Goal: Task Accomplishment & Management: Use online tool/utility

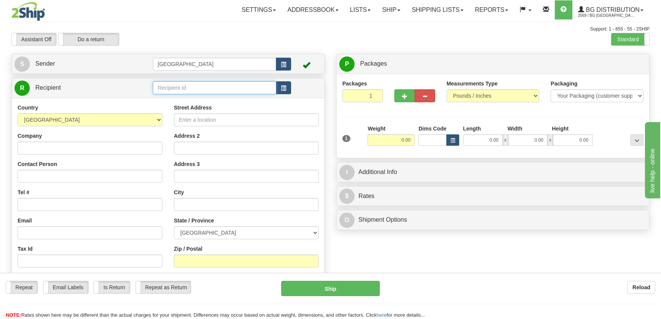
click at [169, 87] on input "text" at bounding box center [214, 87] width 123 height 13
drag, startPoint x: 174, startPoint y: 101, endPoint x: 176, endPoint y: 111, distance: 10.1
click at [176, 111] on ul "41032 1032 910321 910322" at bounding box center [214, 115] width 123 height 40
click at [176, 110] on div "1032" at bounding box center [213, 110] width 116 height 8
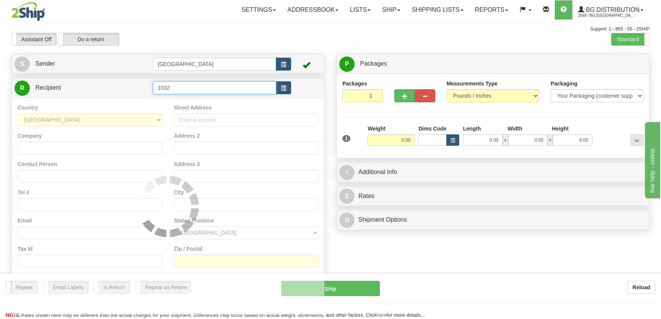
type input "1032"
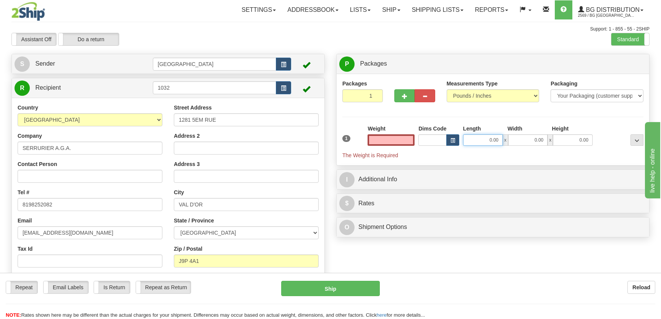
type input "0.00"
click at [486, 139] on input "0.00" at bounding box center [483, 139] width 40 height 11
type input "8.00"
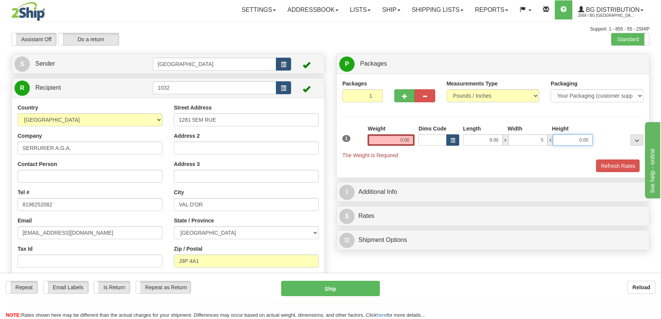
type input "5.00"
click at [383, 143] on input "0.00" at bounding box center [390, 139] width 47 height 11
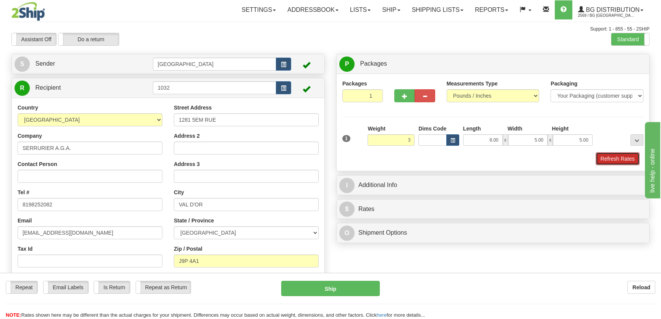
click at [609, 158] on button "Refresh Rates" at bounding box center [617, 158] width 44 height 13
type input "3.00"
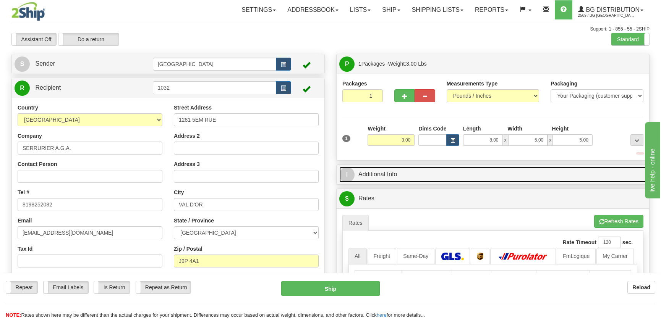
click at [580, 171] on link "I Additional Info" at bounding box center [492, 175] width 307 height 16
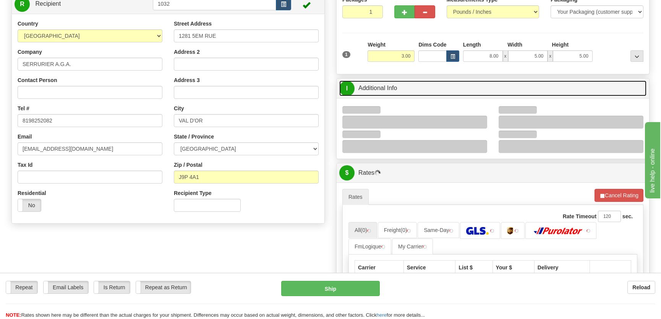
scroll to position [104, 0]
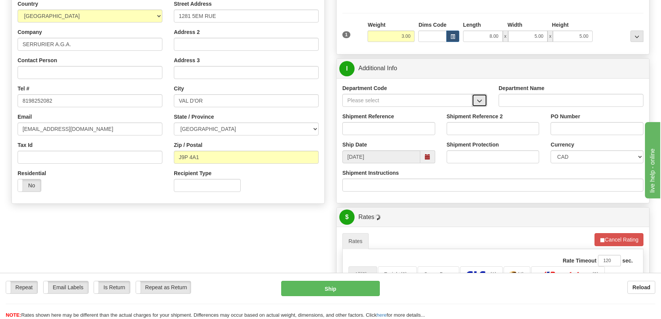
click at [485, 100] on button "button" at bounding box center [479, 100] width 15 height 13
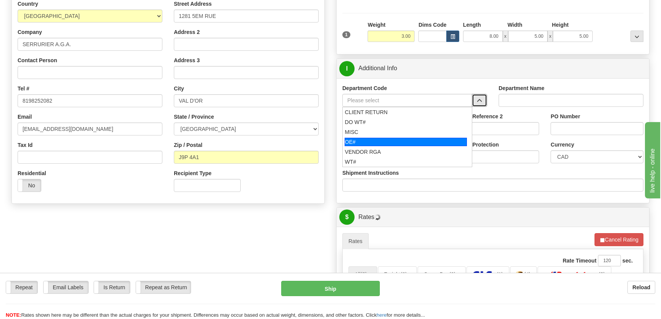
click at [369, 145] on div "OE#" at bounding box center [405, 142] width 123 height 8
type input "OE#"
type input "ORDERS"
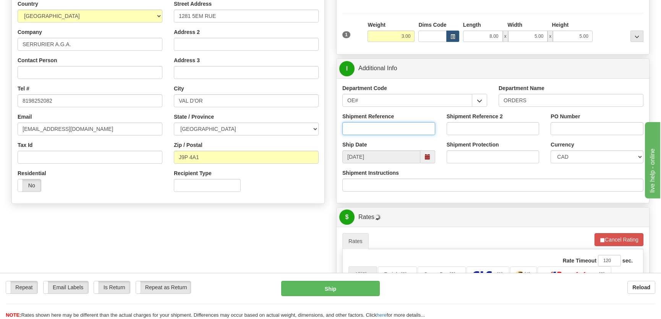
click at [378, 134] on input "Shipment Reference" at bounding box center [388, 128] width 93 height 13
type input "50322310-00"
click at [553, 124] on input "PO Number" at bounding box center [596, 128] width 93 height 13
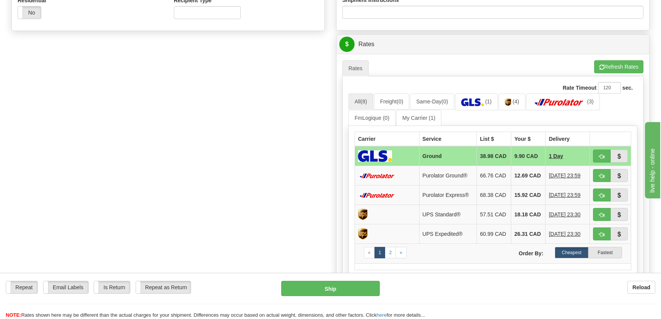
scroll to position [278, 0]
type input "."
click at [596, 153] on button "button" at bounding box center [602, 155] width 18 height 13
type input "1"
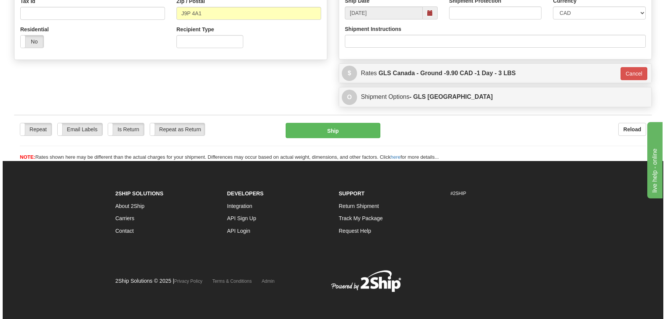
scroll to position [248, 0]
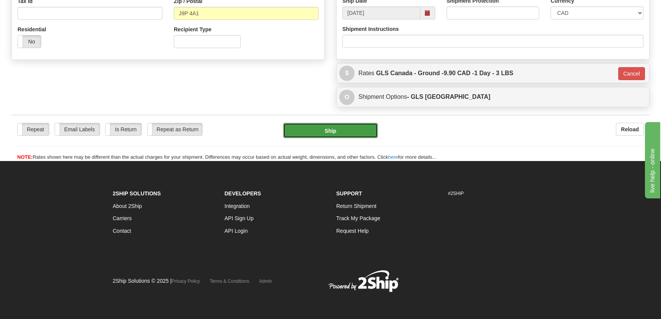
click at [342, 126] on button "Ship" at bounding box center [330, 130] width 95 height 15
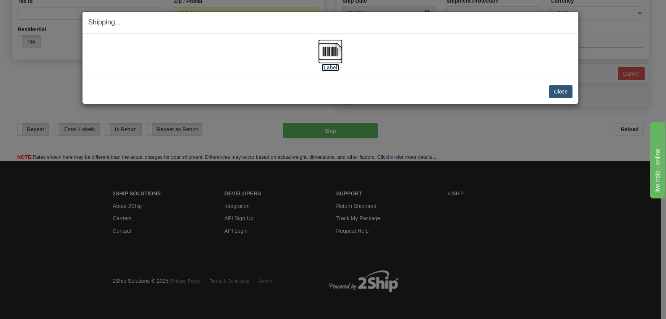
click at [332, 59] on img at bounding box center [330, 51] width 24 height 24
click at [557, 88] on button "Close" at bounding box center [561, 91] width 24 height 13
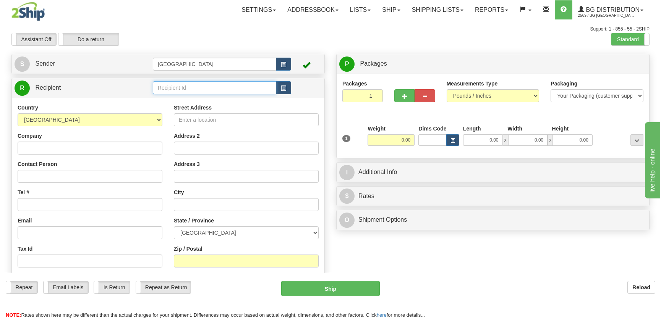
click at [189, 91] on input "text" at bounding box center [214, 87] width 123 height 13
click at [179, 96] on div "5517" at bounding box center [213, 100] width 116 height 8
type input "5517"
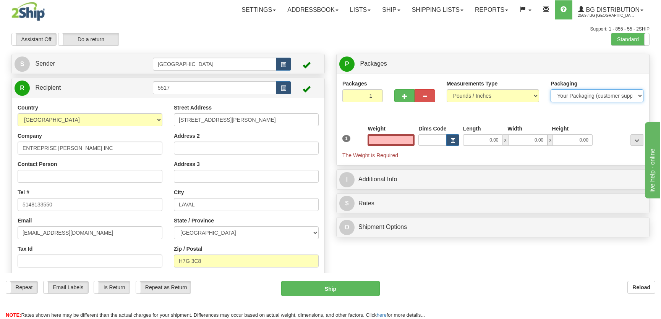
type input "0.00"
click at [583, 95] on select "Your Packaging (customer supplied) Envelope (carrier supplied) Pack (carrier su…" at bounding box center [596, 95] width 93 height 13
select select "2"
click at [550, 89] on select "Your Packaging (customer supplied) Envelope (carrier supplied) Pack (carrier su…" at bounding box center [596, 95] width 93 height 13
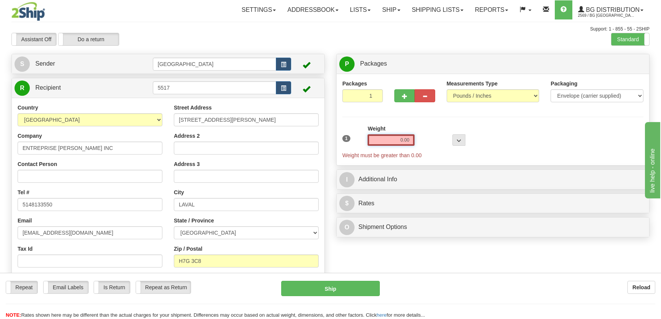
click at [405, 142] on input "0.00" at bounding box center [390, 139] width 47 height 11
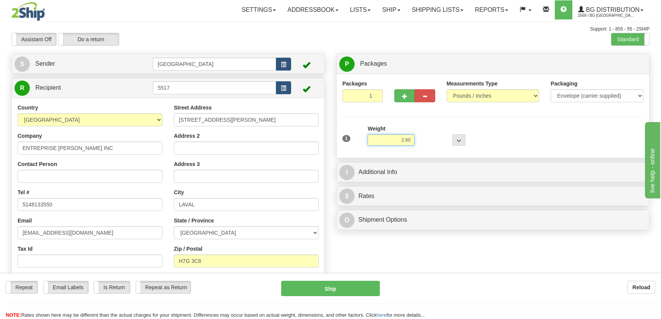
type input "2.60"
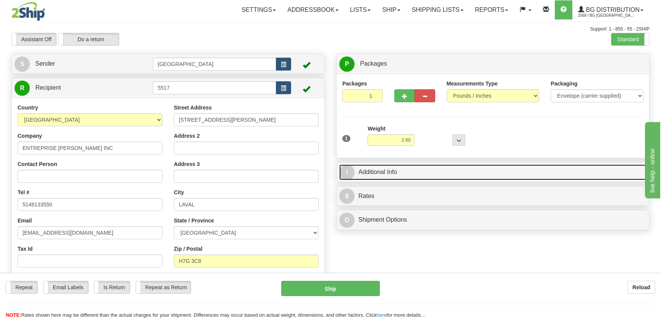
click at [416, 168] on link "I Additional Info" at bounding box center [492, 173] width 307 height 16
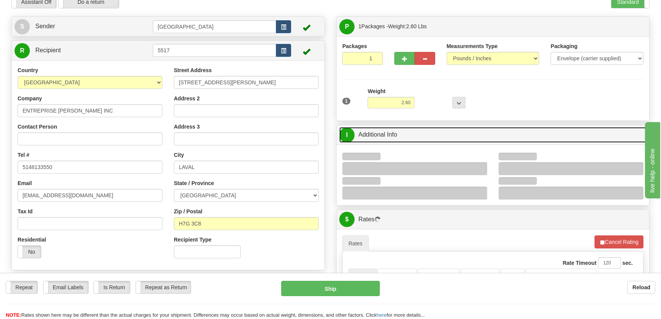
scroll to position [69, 0]
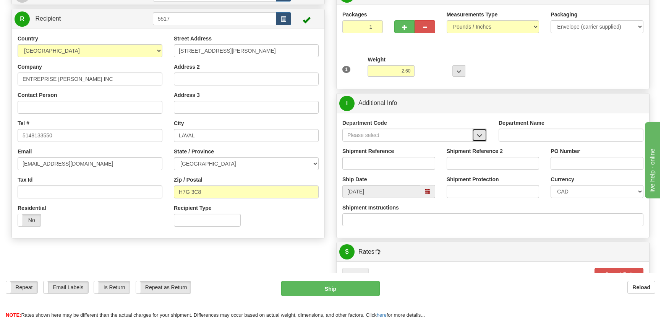
click at [478, 133] on span "button" at bounding box center [478, 135] width 5 height 5
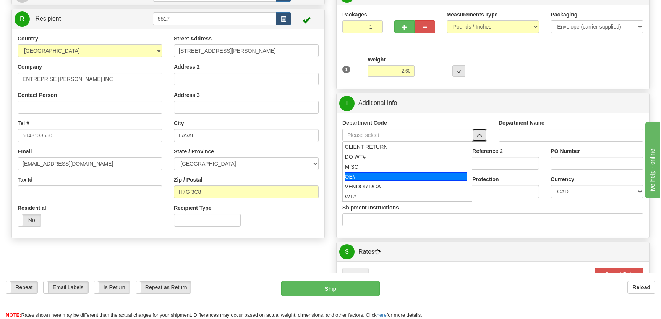
click at [397, 173] on div "OE#" at bounding box center [405, 177] width 123 height 8
type input "OE#"
type input "ORDERS"
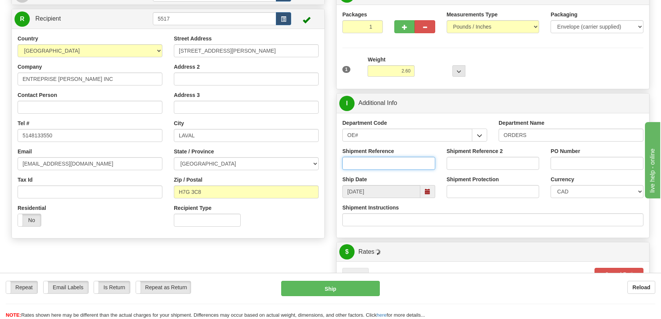
click at [401, 165] on input "Shipment Reference" at bounding box center [388, 163] width 93 height 13
type input "50321688-00"
click at [566, 165] on input "PO Number" at bounding box center [596, 163] width 93 height 13
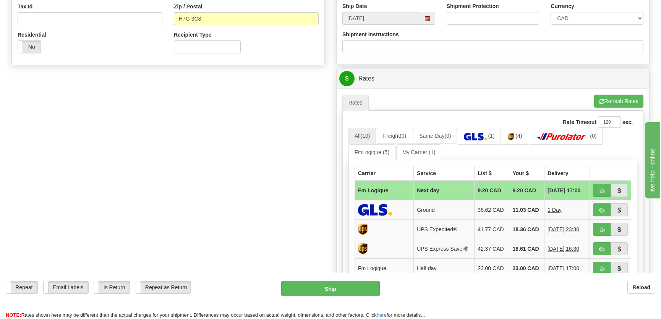
scroll to position [243, 0]
type input "."
click at [595, 188] on button "button" at bounding box center [602, 190] width 18 height 13
type input "jour"
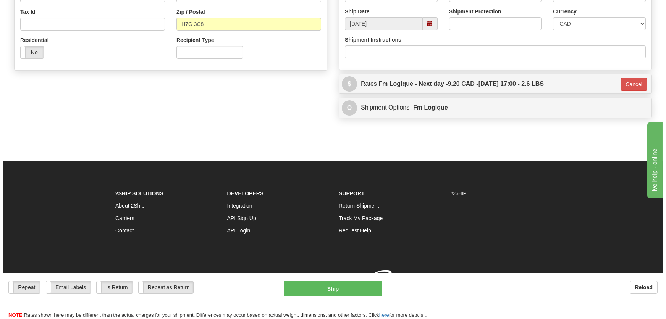
scroll to position [240, 0]
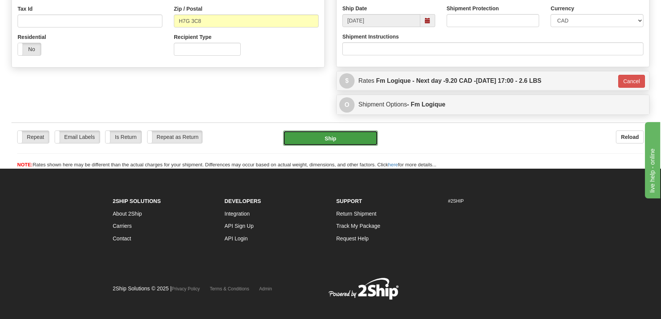
click at [338, 145] on button "Ship" at bounding box center [330, 138] width 95 height 15
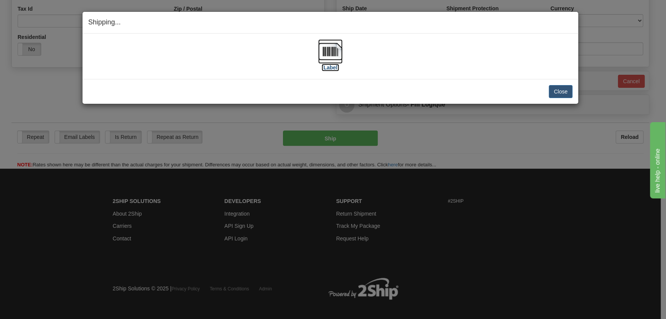
click at [326, 58] on img at bounding box center [330, 51] width 24 height 24
click at [565, 91] on button "Close" at bounding box center [561, 91] width 24 height 13
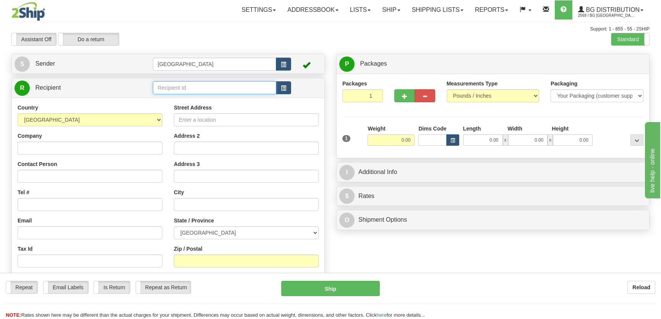
click at [202, 89] on input "text" at bounding box center [214, 87] width 123 height 13
click at [211, 99] on div "4145" at bounding box center [213, 100] width 116 height 8
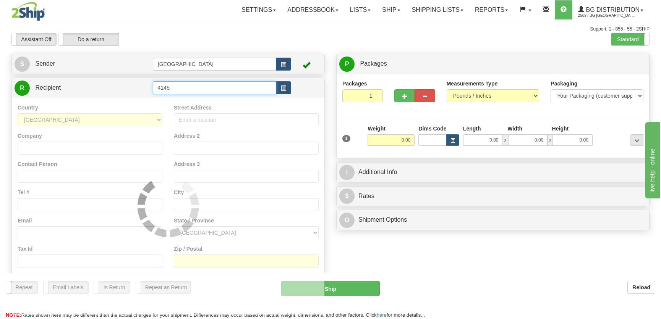
type input "4145"
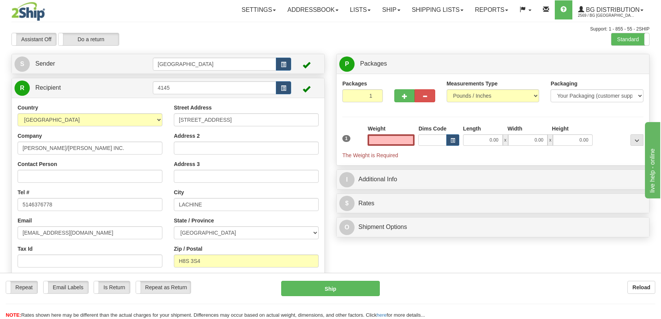
type input "0.00"
click at [492, 147] on div "1 Weight 0.00 Dims Code 0.00" at bounding box center [492, 142] width 305 height 34
click at [492, 144] on input "0.00" at bounding box center [483, 139] width 40 height 11
type input "11.00"
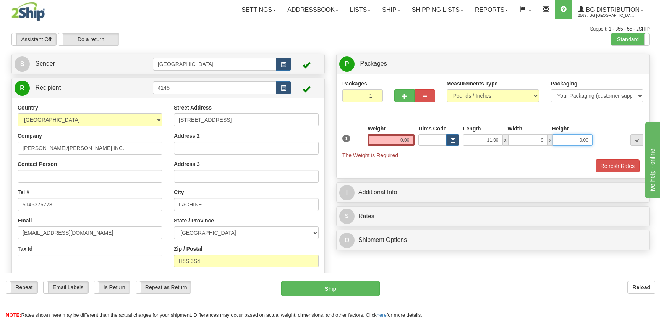
type input "9.00"
type input "5.00"
click at [403, 141] on input "0.00" at bounding box center [390, 139] width 47 height 11
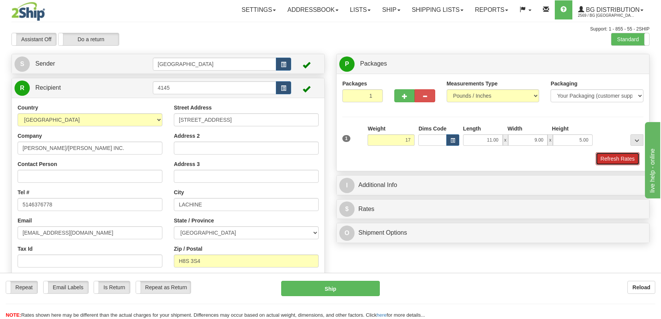
click at [606, 160] on button "Refresh Rates" at bounding box center [617, 158] width 44 height 13
type input "17.00"
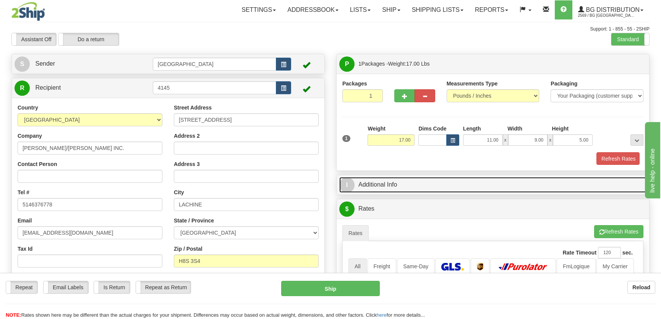
click at [586, 177] on link "I Additional Info" at bounding box center [492, 185] width 307 height 16
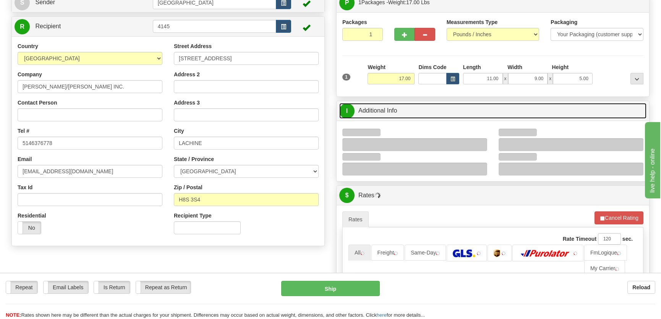
scroll to position [69, 0]
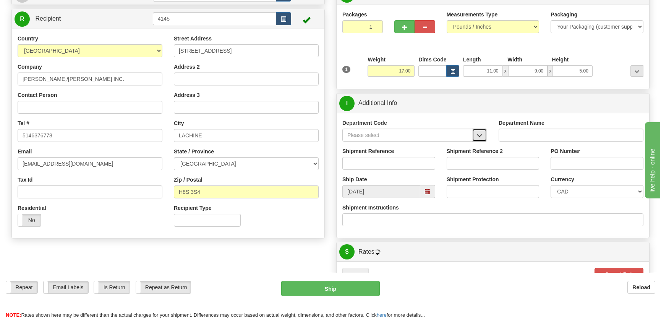
click at [481, 134] on span "button" at bounding box center [478, 135] width 5 height 5
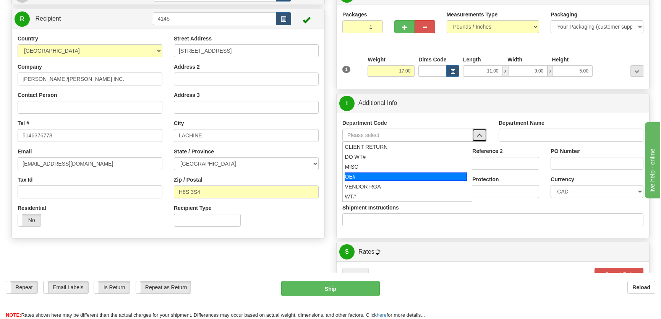
click at [386, 174] on div "OE#" at bounding box center [405, 177] width 123 height 8
type input "OE#"
type input "ORDERS"
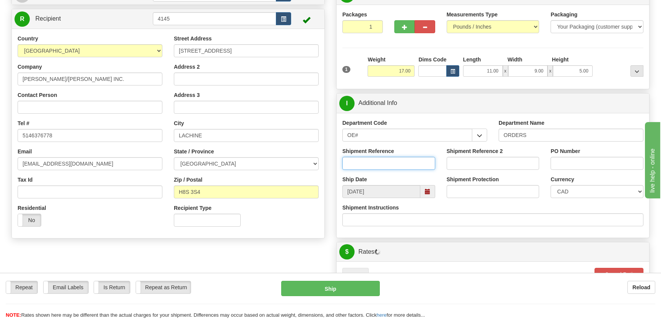
click at [392, 166] on input "Shipment Reference" at bounding box center [388, 163] width 93 height 13
type input "50320916-00"
click at [569, 165] on input "PO Number" at bounding box center [596, 163] width 93 height 13
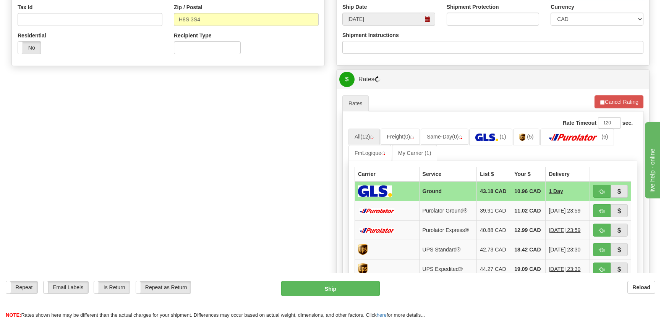
scroll to position [243, 0]
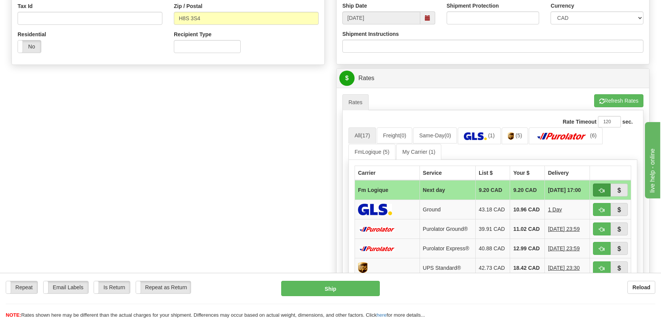
type input "."
click at [603, 190] on span "button" at bounding box center [601, 190] width 5 height 5
type input "jour"
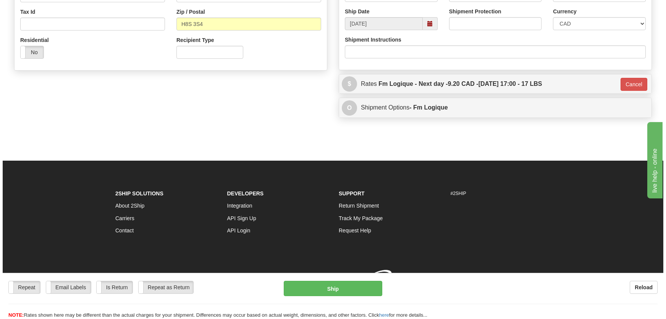
scroll to position [240, 0]
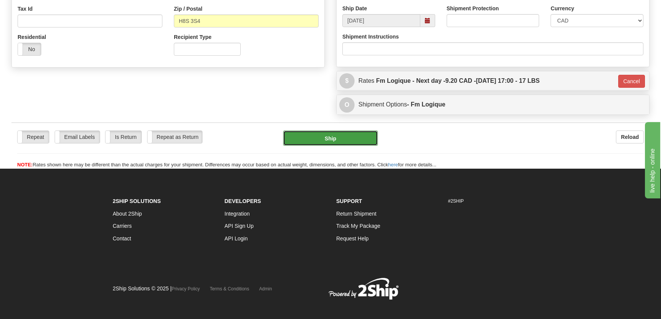
click at [352, 139] on button "Ship" at bounding box center [330, 138] width 95 height 15
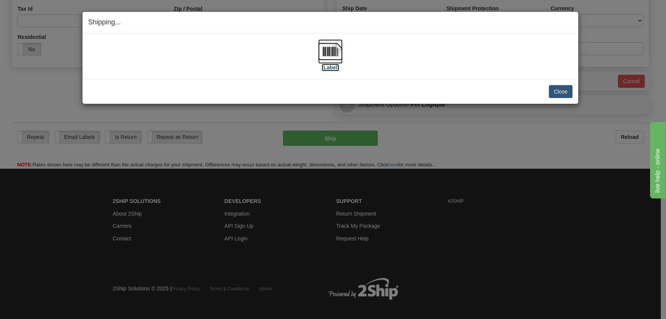
click at [334, 65] on label "[Label]" at bounding box center [330, 68] width 18 height 8
click at [555, 86] on button "Close" at bounding box center [561, 91] width 24 height 13
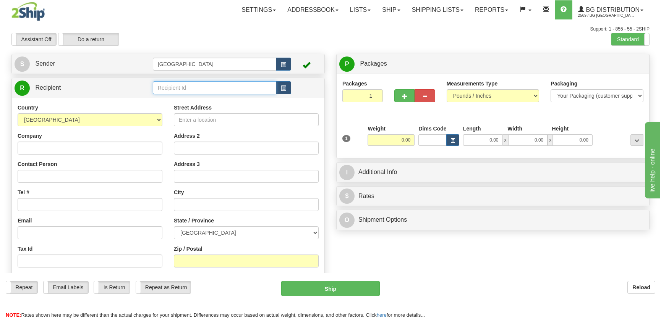
click at [195, 87] on input "text" at bounding box center [214, 87] width 123 height 13
click at [216, 103] on div "7145" at bounding box center [213, 100] width 116 height 8
type input "7145"
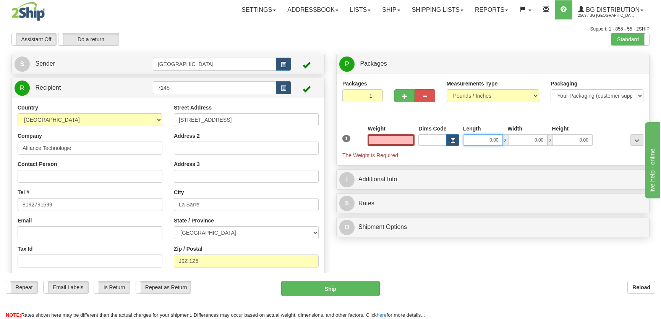
type input "0.00"
click at [473, 140] on input "0.00" at bounding box center [483, 139] width 40 height 11
type input "13.00"
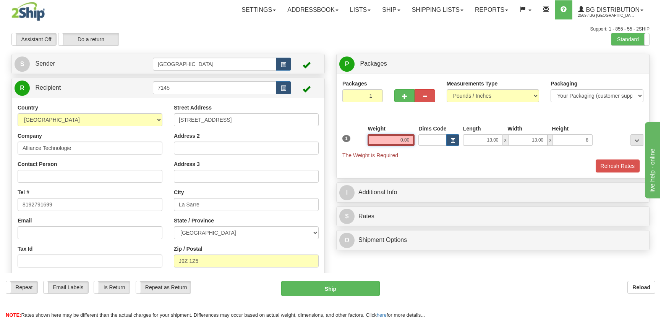
type input "8.00"
click at [380, 137] on input "0.00" at bounding box center [390, 139] width 47 height 11
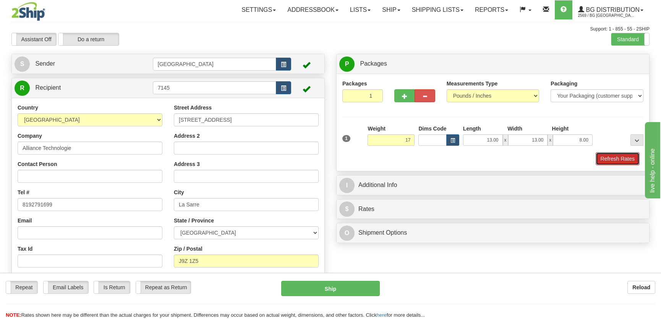
click at [627, 161] on button "Refresh Rates" at bounding box center [617, 158] width 44 height 13
type input "17.00"
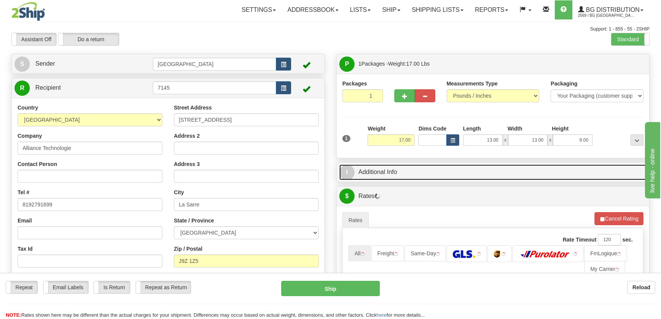
click at [582, 170] on link "I Additional Info" at bounding box center [492, 173] width 307 height 16
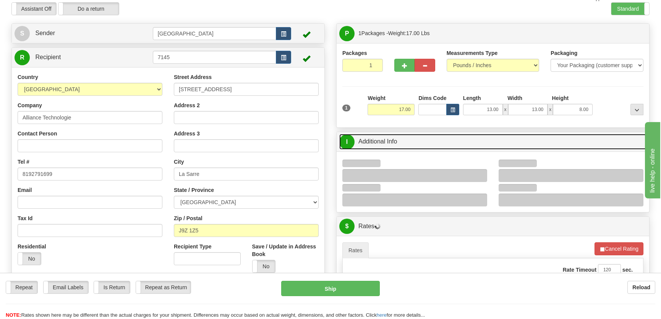
scroll to position [69, 0]
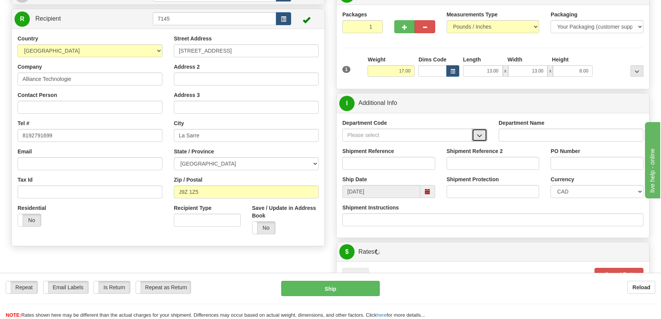
click at [480, 133] on span "button" at bounding box center [478, 135] width 5 height 5
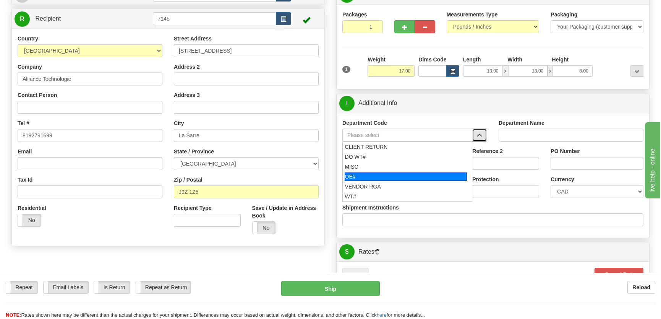
click at [376, 176] on div "OE#" at bounding box center [405, 177] width 123 height 8
type input "OE#"
type input "ORDERS"
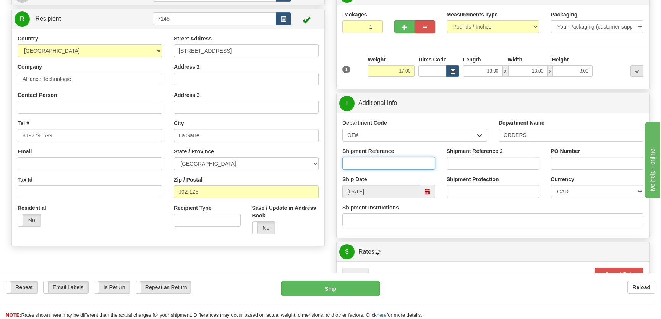
click at [392, 162] on input "Shipment Reference" at bounding box center [388, 163] width 93 height 13
type input "50320441-00"
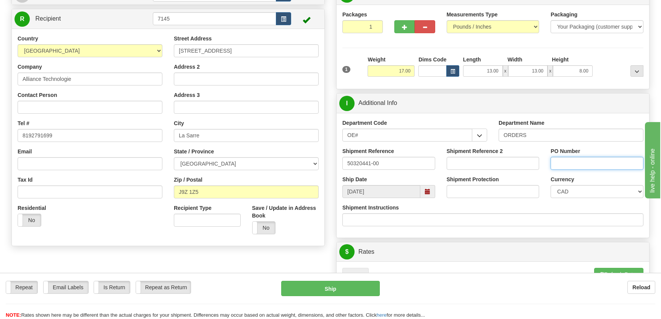
click at [576, 160] on input "PO Number" at bounding box center [596, 163] width 93 height 13
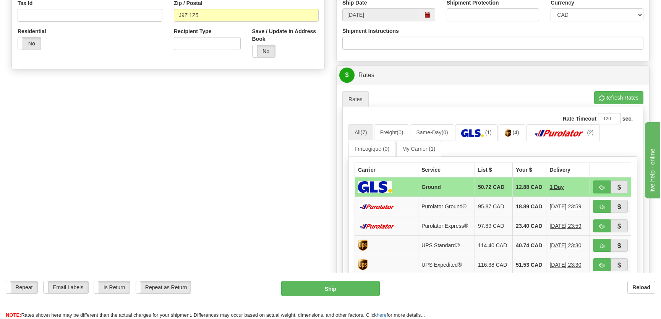
scroll to position [278, 0]
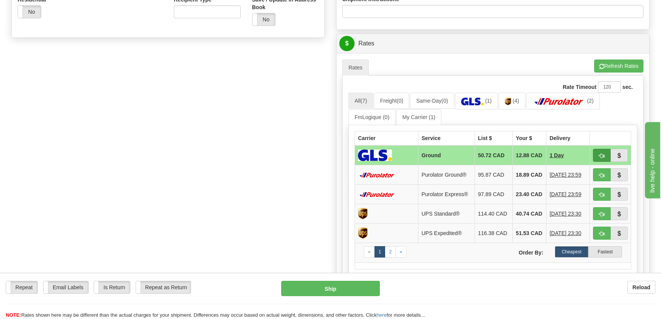
type input "."
click at [601, 156] on span "button" at bounding box center [601, 155] width 5 height 5
type input "1"
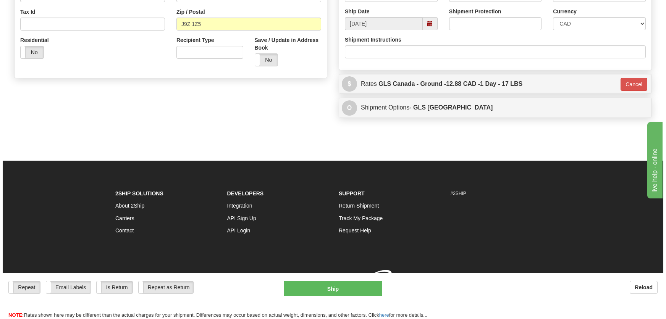
scroll to position [248, 0]
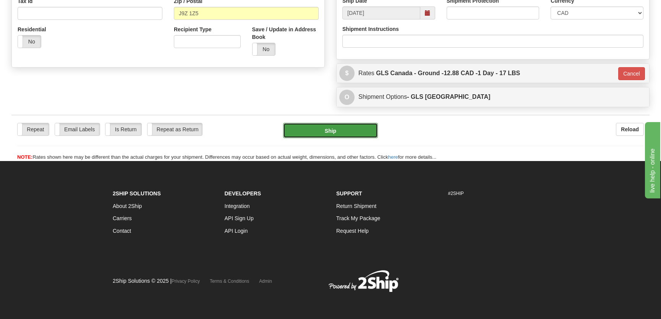
click at [338, 136] on button "Ship" at bounding box center [330, 130] width 95 height 15
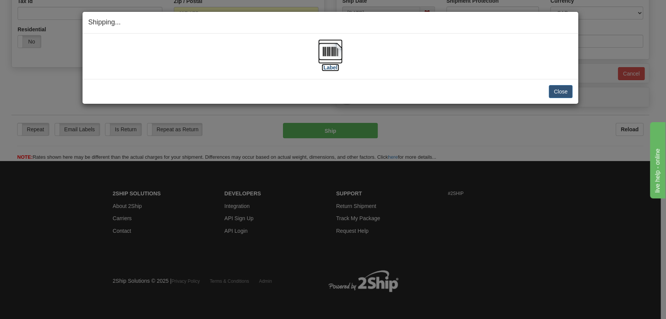
click at [334, 60] on img at bounding box center [330, 51] width 24 height 24
click at [561, 87] on button "Close" at bounding box center [561, 91] width 24 height 13
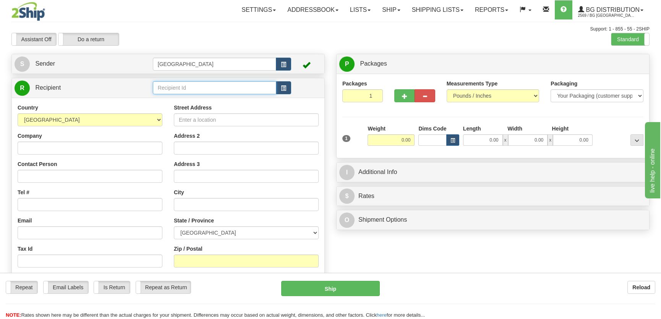
click at [181, 87] on input "text" at bounding box center [214, 87] width 123 height 13
click at [197, 97] on div "5554" at bounding box center [213, 100] width 116 height 8
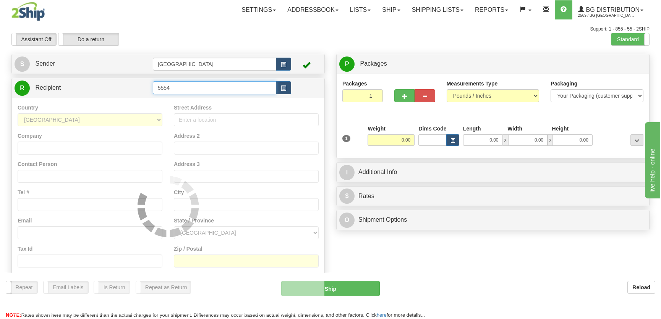
type input "5554"
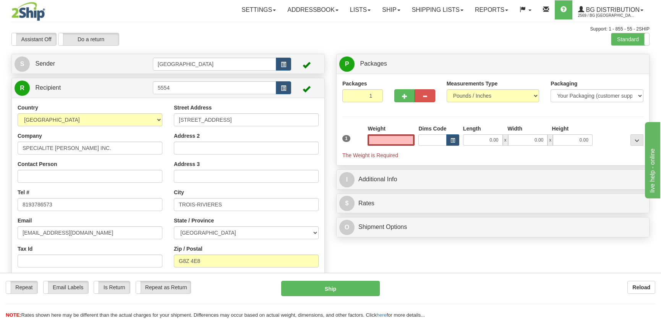
type input "0.00"
click at [493, 141] on input "0.00" at bounding box center [483, 139] width 40 height 11
type input "12.00"
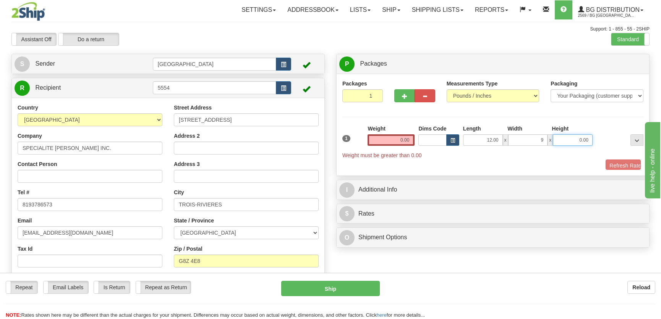
type input "9.00"
type input "8.00"
click at [381, 139] on input "0.00" at bounding box center [390, 139] width 47 height 11
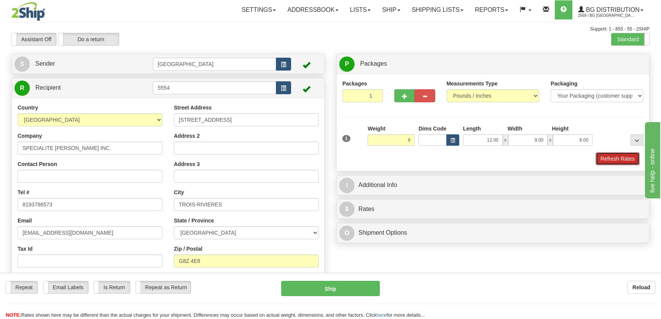
click at [636, 155] on button "Refresh Rates" at bounding box center [617, 158] width 44 height 13
type input "6.00"
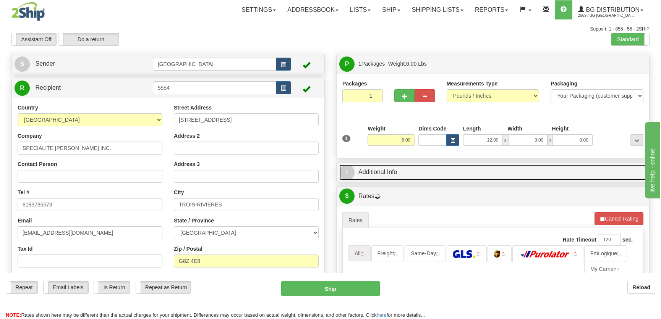
click at [575, 176] on link "I Additional Info" at bounding box center [492, 173] width 307 height 16
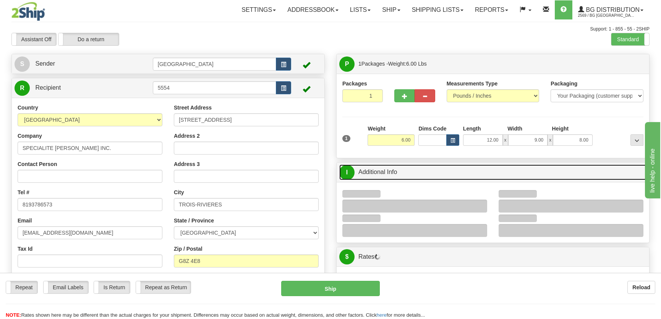
scroll to position [34, 0]
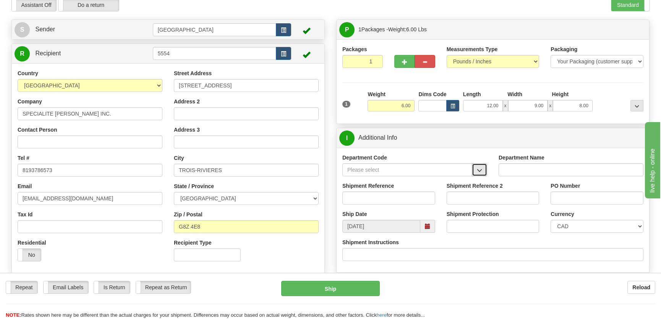
click at [478, 168] on span "button" at bounding box center [478, 170] width 5 height 5
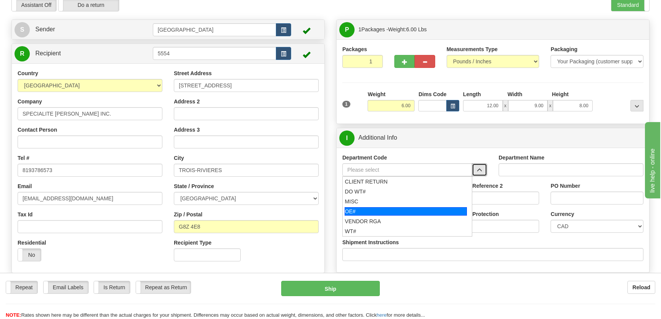
click at [371, 210] on div "OE#" at bounding box center [405, 211] width 123 height 8
type input "OE#"
type input "ORDERS"
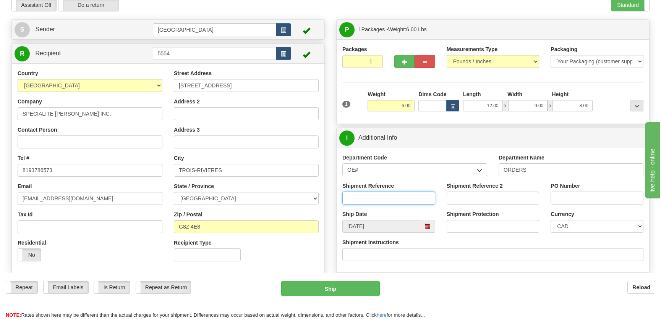
click at [375, 204] on input "Shipment Reference" at bounding box center [388, 198] width 93 height 13
type input "50322322-00"
click at [570, 195] on input "PO Number" at bounding box center [596, 198] width 93 height 13
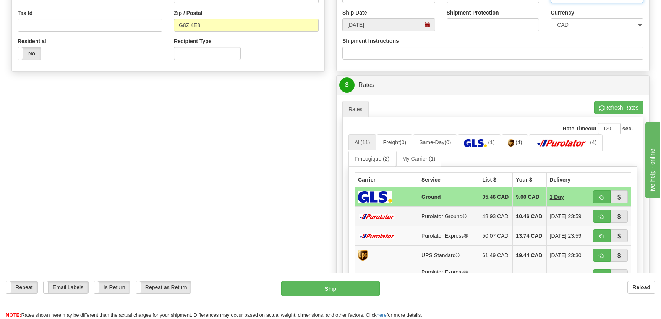
scroll to position [278, 0]
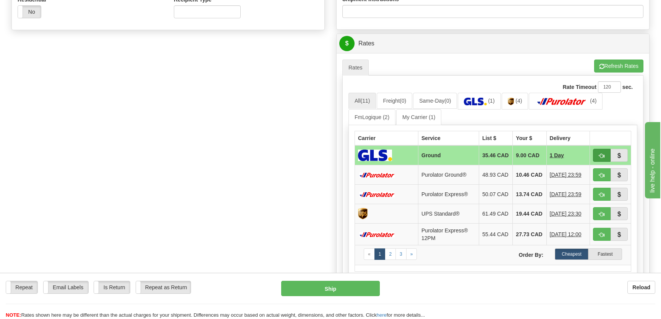
type input "."
click at [598, 153] on button "button" at bounding box center [602, 155] width 18 height 13
type input "1"
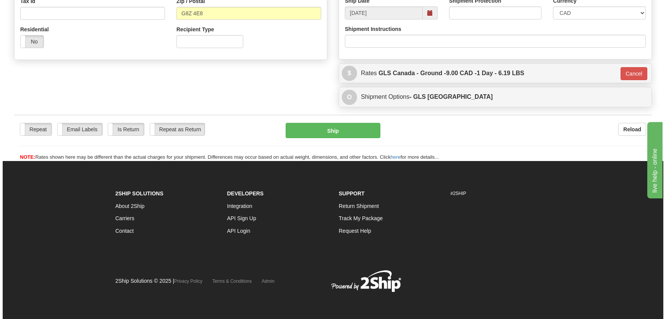
scroll to position [248, 0]
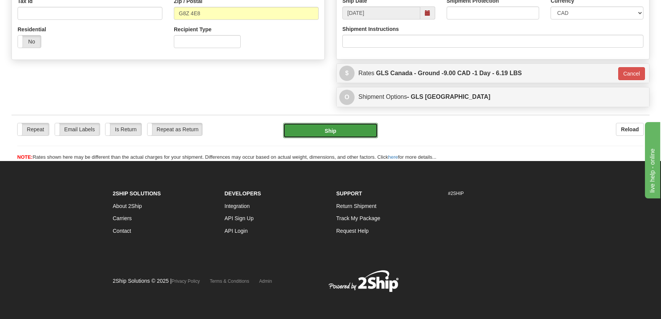
click at [348, 123] on button "Ship" at bounding box center [330, 130] width 95 height 15
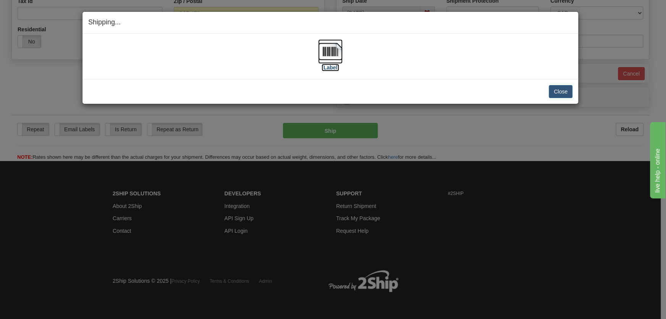
click at [326, 61] on img at bounding box center [330, 51] width 24 height 24
click at [559, 94] on button "Close" at bounding box center [561, 91] width 24 height 13
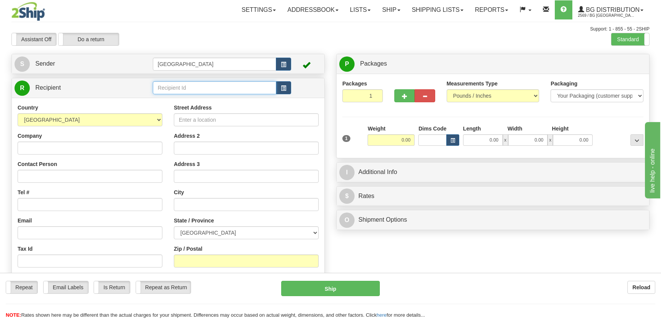
click at [207, 86] on input "text" at bounding box center [214, 87] width 123 height 13
click at [192, 101] on div "5441" at bounding box center [213, 100] width 116 height 8
type input "5441"
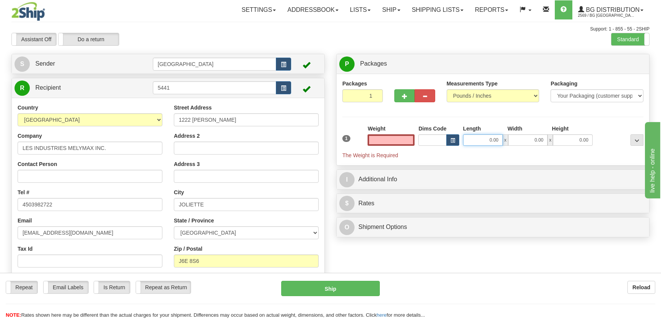
type input "0.00"
click at [476, 143] on input "0.00" at bounding box center [483, 139] width 40 height 11
type input "12.00"
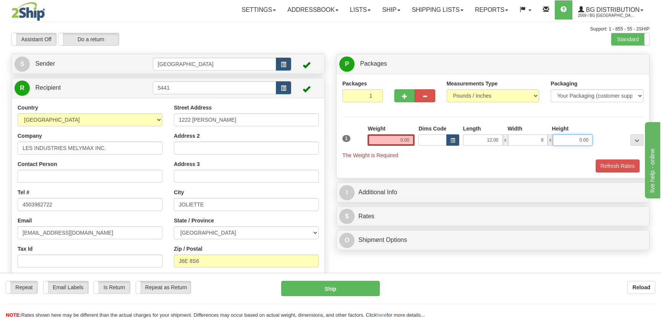
type input "9.00"
type input "8.00"
drag, startPoint x: 395, startPoint y: 139, endPoint x: 398, endPoint y: 136, distance: 4.3
click at [395, 139] on input "0.00" at bounding box center [390, 139] width 47 height 11
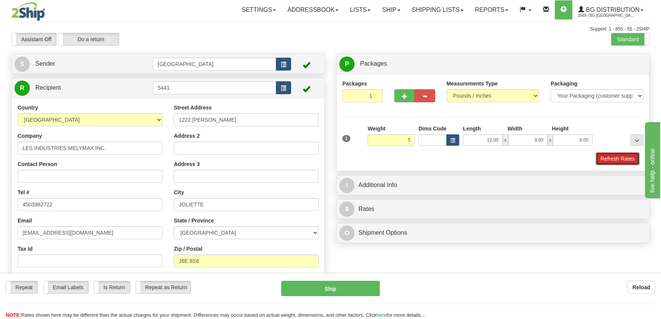
click at [609, 153] on button "Refresh Rates" at bounding box center [617, 158] width 44 height 13
type input "5.00"
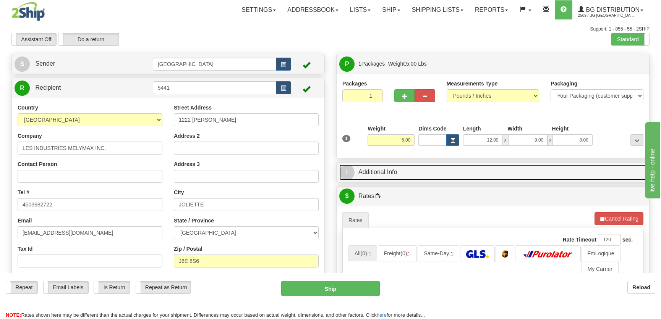
click at [505, 175] on link "I Additional Info" at bounding box center [492, 173] width 307 height 16
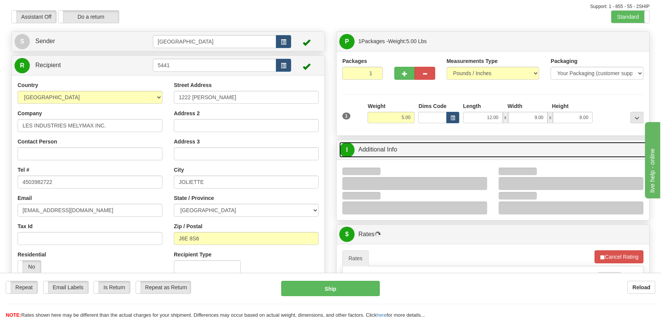
scroll to position [34, 0]
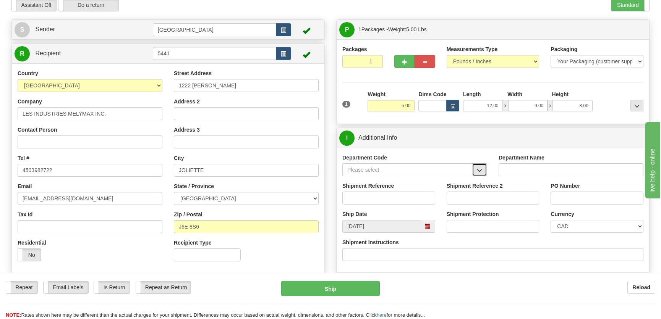
click at [484, 169] on button "button" at bounding box center [479, 169] width 15 height 13
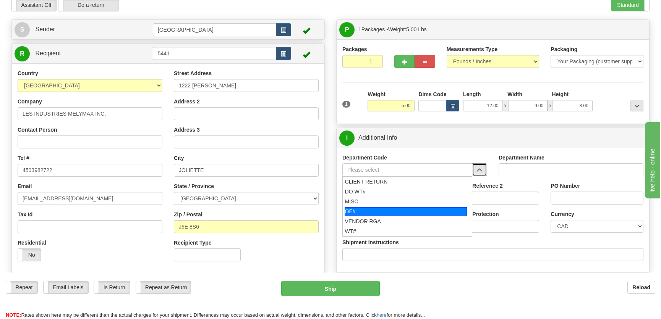
click at [396, 212] on div "OE#" at bounding box center [405, 211] width 123 height 8
type input "OE#"
type input "ORDERS"
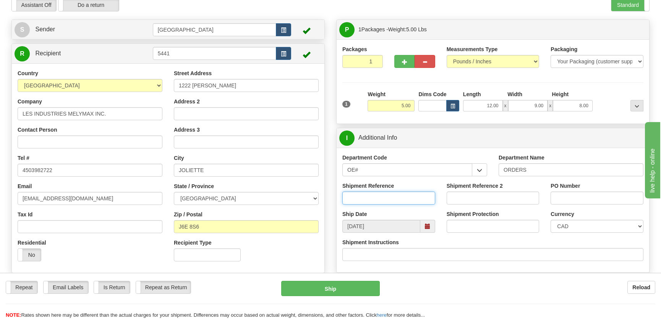
click at [366, 193] on input "Shipment Reference" at bounding box center [388, 198] width 93 height 13
type input "50321112-01"
click at [607, 204] on input "PO Number" at bounding box center [596, 198] width 93 height 13
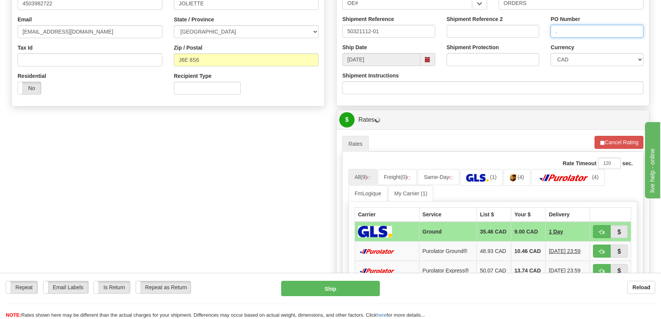
scroll to position [243, 0]
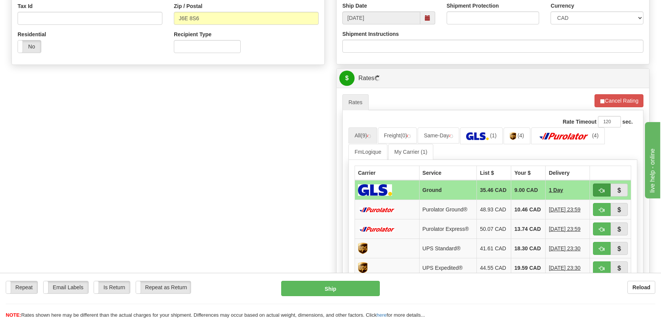
type input "."
click at [600, 191] on span "button" at bounding box center [601, 190] width 5 height 5
click at [607, 97] on button "Cancel Rating" at bounding box center [618, 100] width 49 height 13
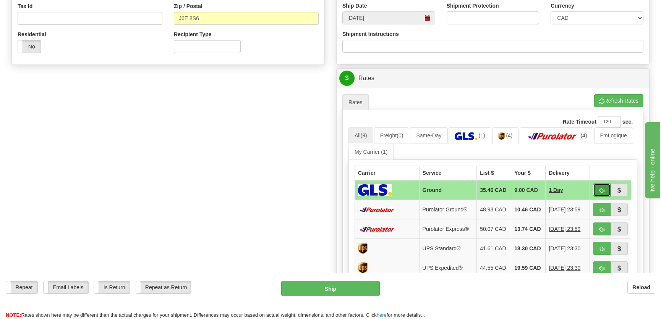
click at [601, 194] on button "button" at bounding box center [602, 190] width 18 height 13
type input "1"
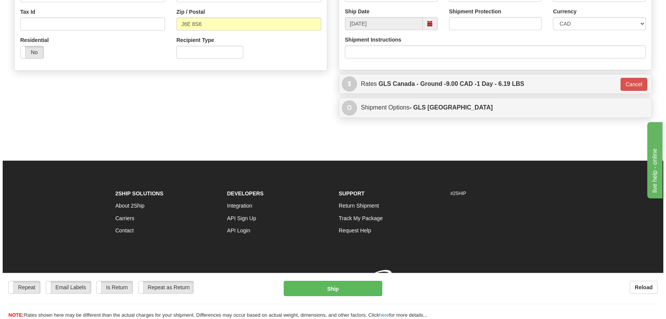
scroll to position [241, 0]
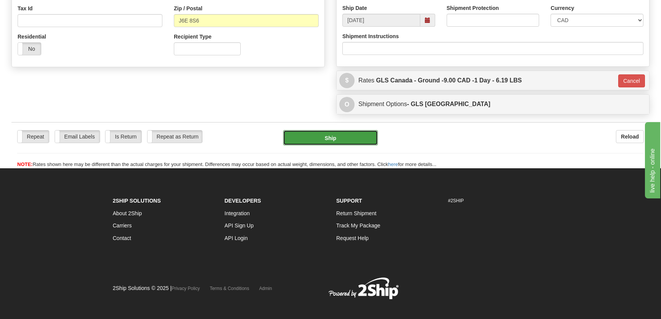
click at [346, 141] on button "Ship" at bounding box center [330, 137] width 95 height 15
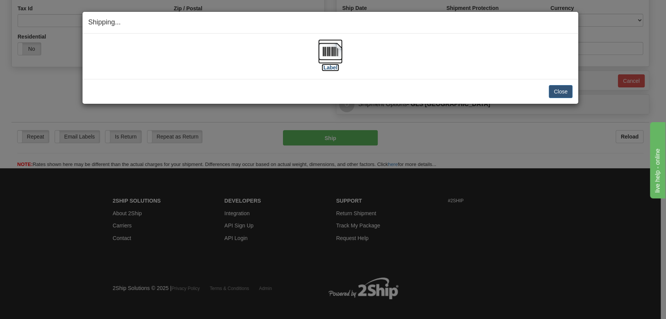
click at [333, 63] on img at bounding box center [330, 51] width 24 height 24
click at [562, 95] on button "Close" at bounding box center [561, 91] width 24 height 13
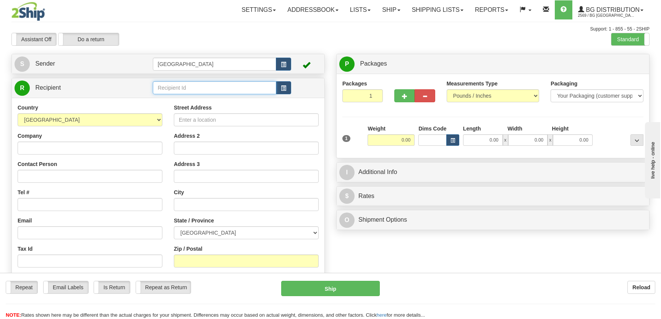
click at [179, 87] on input "text" at bounding box center [214, 87] width 123 height 13
click at [198, 95] on li "1226" at bounding box center [214, 100] width 123 height 10
type input "1226"
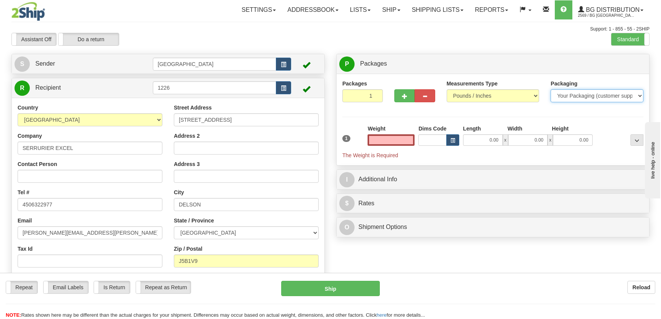
type input "0.00"
click at [576, 99] on select "Your Packaging (customer supplied) Envelope (carrier supplied) Pack (carrier su…" at bounding box center [596, 95] width 93 height 13
select select "2"
click at [550, 89] on select "Your Packaging (customer supplied) Envelope (carrier supplied) Pack (carrier su…" at bounding box center [596, 95] width 93 height 13
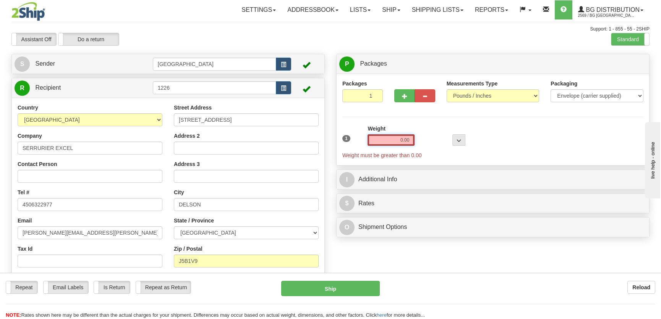
click at [406, 142] on input "0.00" at bounding box center [390, 139] width 47 height 11
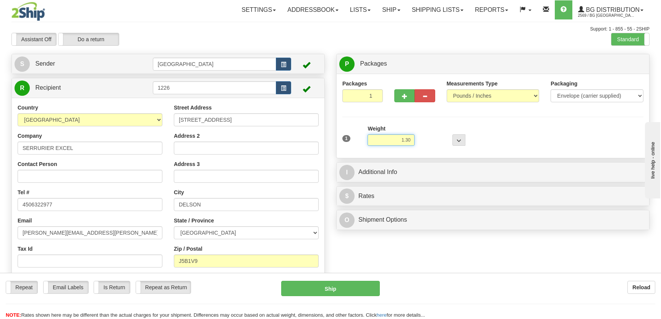
type input "1.30"
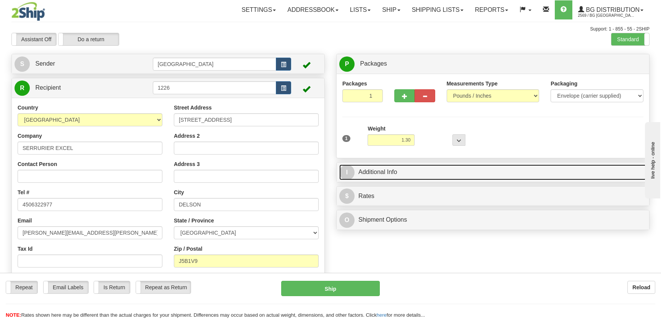
click at [480, 171] on link "I Additional Info" at bounding box center [492, 173] width 307 height 16
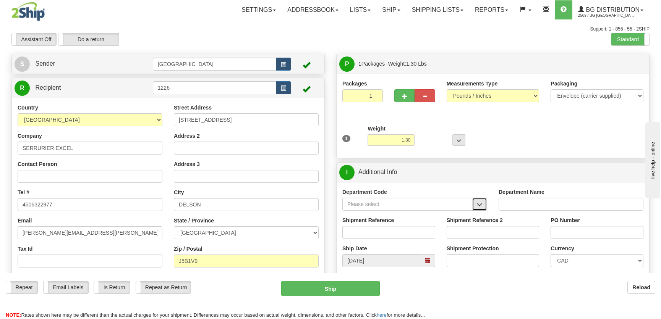
click at [480, 199] on button "button" at bounding box center [479, 204] width 15 height 13
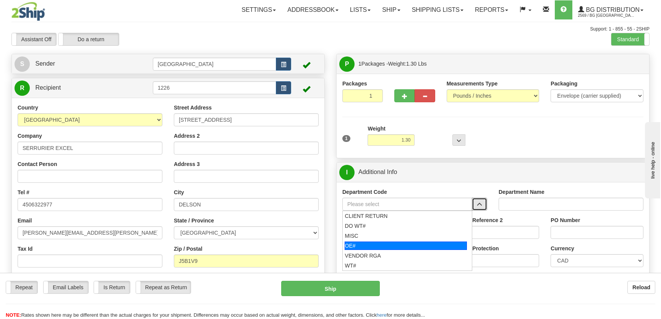
click at [381, 242] on div "OE#" at bounding box center [405, 246] width 123 height 8
type input "OE#"
type input "ORDERS"
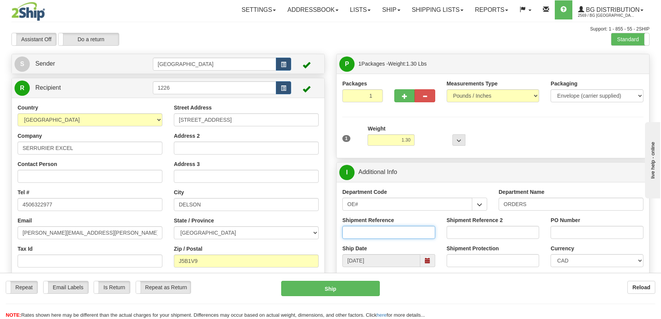
click at [393, 228] on input "Shipment Reference" at bounding box center [388, 232] width 93 height 13
type input "50322152-01"
click at [610, 228] on input "PO Number" at bounding box center [596, 232] width 93 height 13
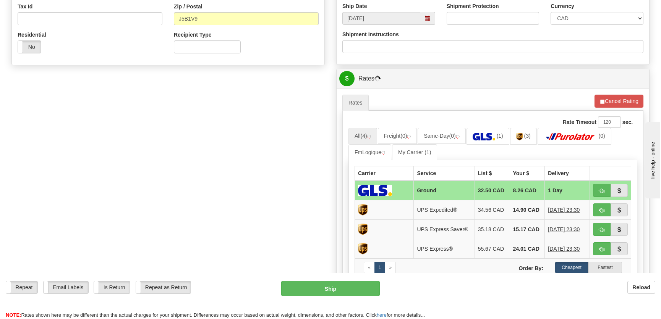
scroll to position [243, 0]
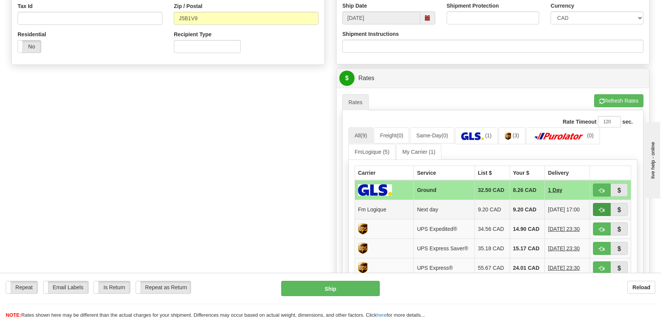
type input "."
click at [598, 206] on button "button" at bounding box center [602, 209] width 18 height 13
type input "jour"
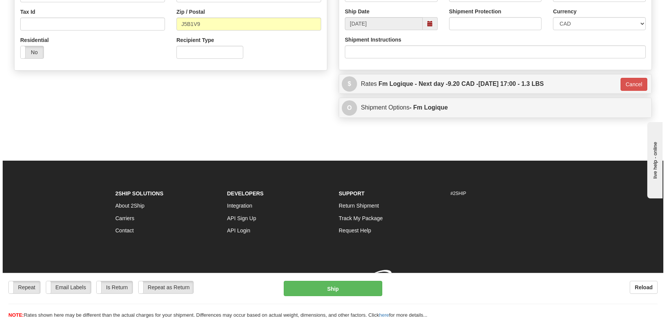
scroll to position [240, 0]
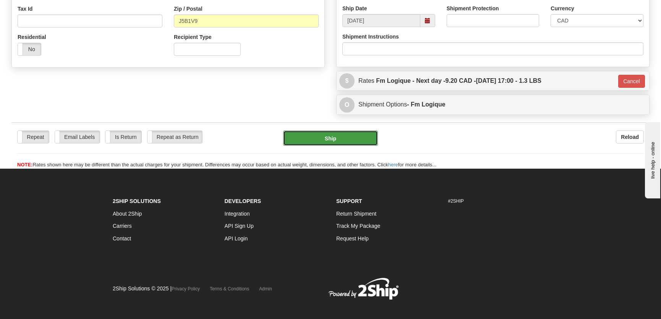
click at [328, 145] on button "Ship" at bounding box center [330, 138] width 95 height 15
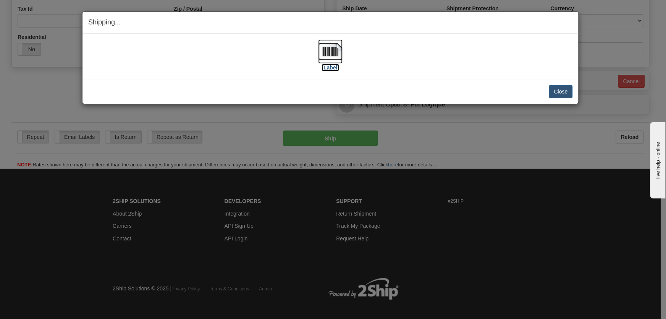
click at [328, 58] on img at bounding box center [330, 51] width 24 height 24
click at [563, 94] on button "Close" at bounding box center [561, 91] width 24 height 13
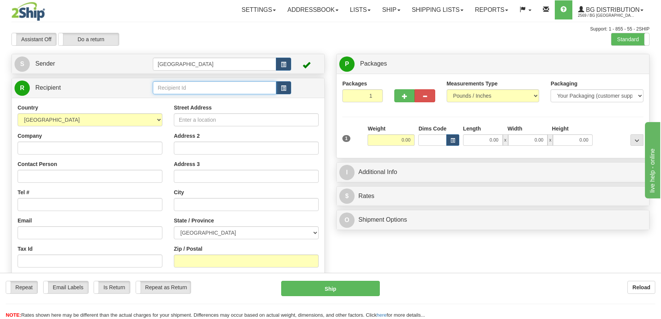
click at [185, 90] on input "text" at bounding box center [214, 87] width 123 height 13
click at [187, 107] on div "1103" at bounding box center [213, 110] width 116 height 8
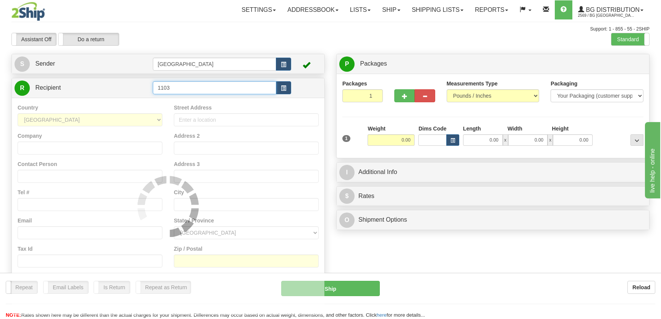
type input "1103"
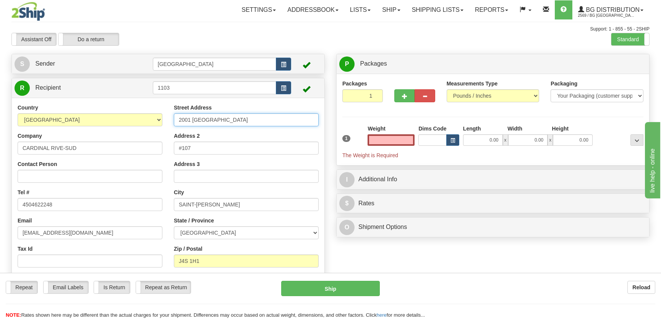
type input "0.00"
drag, startPoint x: 286, startPoint y: 121, endPoint x: 89, endPoint y: 120, distance: 197.0
click at [89, 120] on div "Country [GEOGRAPHIC_DATA] [GEOGRAPHIC_DATA] [GEOGRAPHIC_DATA] [GEOGRAPHIC_DATA]…" at bounding box center [168, 203] width 312 height 198
type input "[GEOGRAPHIC_DATA]"
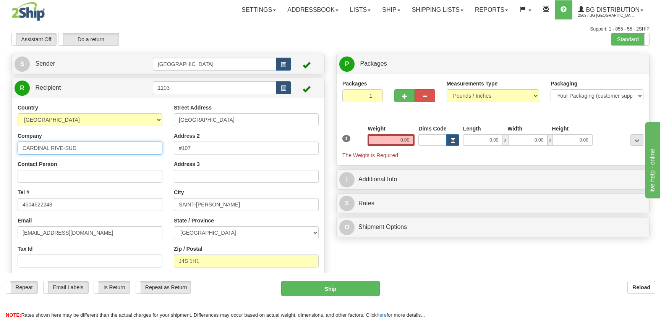
type input "Cardinal Rive-Sud"
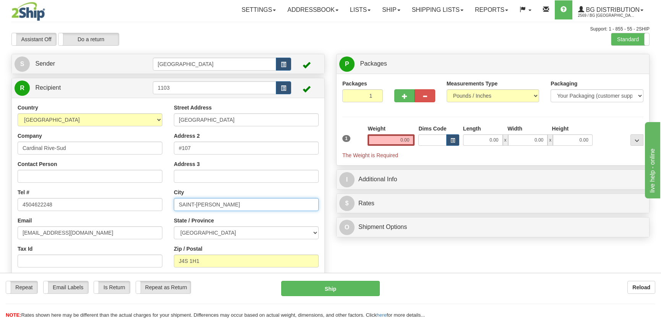
type input "Saint-Hubert"
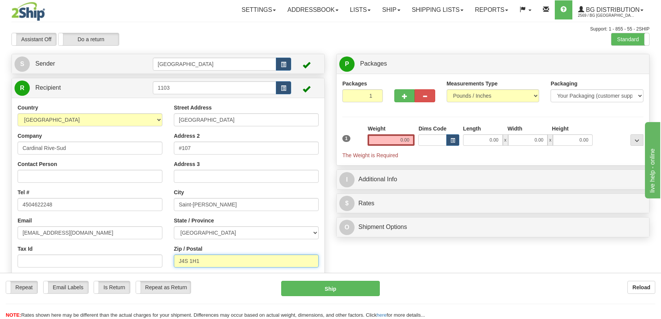
type input "J3Y 3N7"
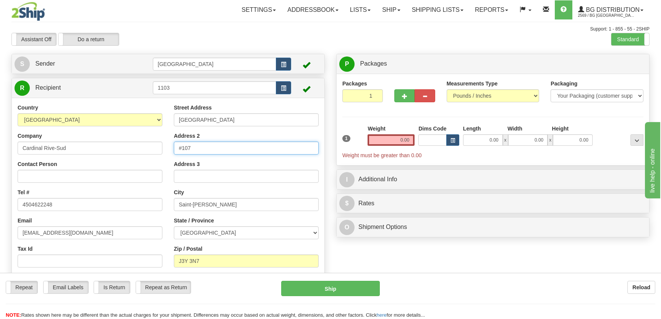
drag, startPoint x: 190, startPoint y: 151, endPoint x: 150, endPoint y: 145, distance: 39.8
click at [150, 145] on div "Country [GEOGRAPHIC_DATA] [GEOGRAPHIC_DATA] [GEOGRAPHIC_DATA] [GEOGRAPHIC_DATA]…" at bounding box center [168, 203] width 312 height 198
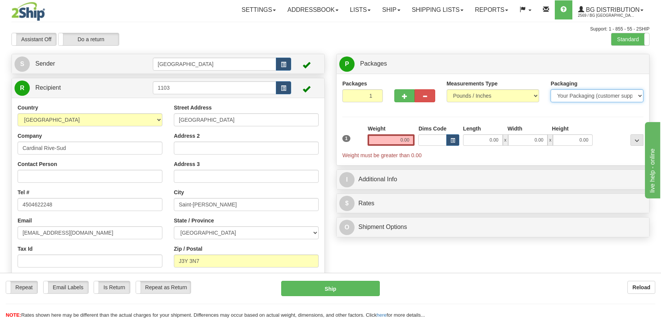
click at [584, 100] on select "Your Packaging (customer supplied) Envelope (carrier supplied) Pack (carrier su…" at bounding box center [596, 95] width 93 height 13
select select "2"
click at [550, 89] on select "Your Packaging (customer supplied) Envelope (carrier supplied) Pack (carrier su…" at bounding box center [596, 95] width 93 height 13
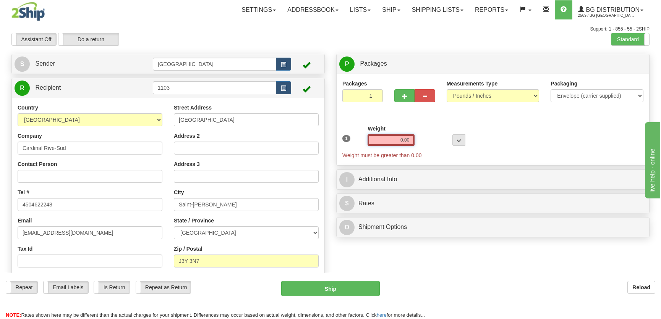
click at [395, 140] on input "0.00" at bounding box center [390, 139] width 47 height 11
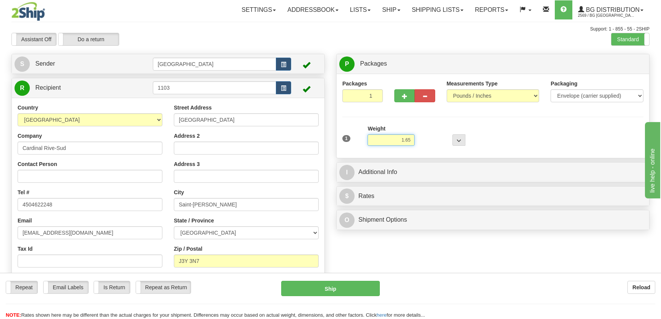
type input "1.65"
click at [443, 182] on div "I Additional Info" at bounding box center [492, 172] width 312 height 19
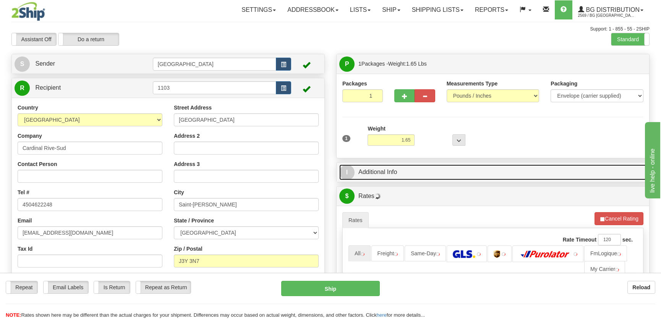
click at [451, 171] on link "I Additional Info" at bounding box center [492, 173] width 307 height 16
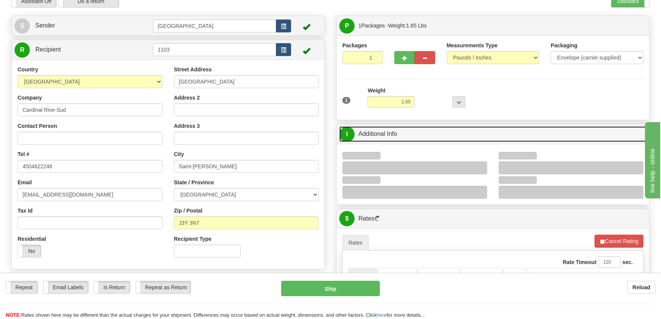
scroll to position [69, 0]
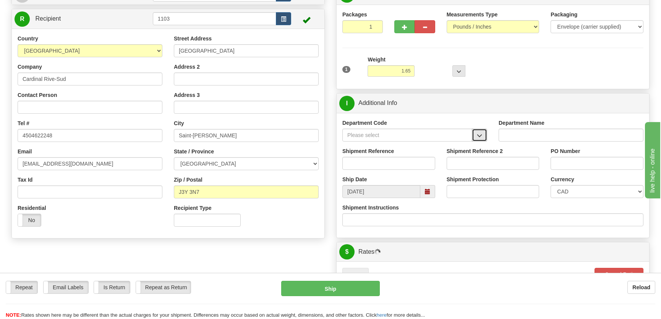
click at [478, 134] on span "button" at bounding box center [478, 135] width 5 height 5
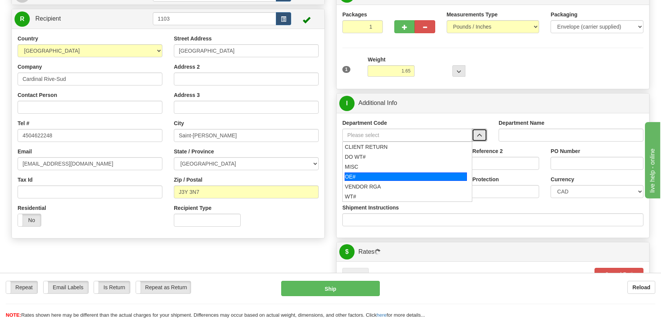
click at [393, 172] on li "OE#" at bounding box center [406, 177] width 129 height 10
type input "OE#"
type input "ORDERS"
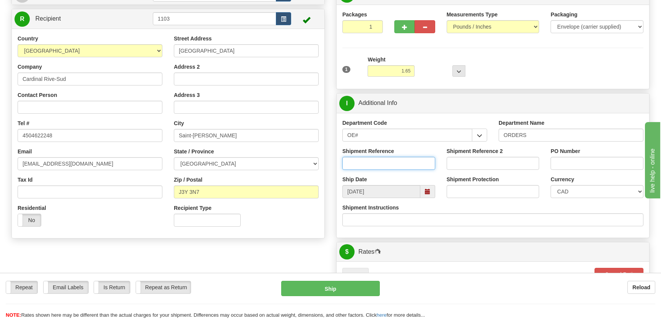
click at [395, 164] on input "Shipment Reference" at bounding box center [388, 163] width 93 height 13
type input "50313797-00"
click at [620, 159] on input "PO Number" at bounding box center [596, 163] width 93 height 13
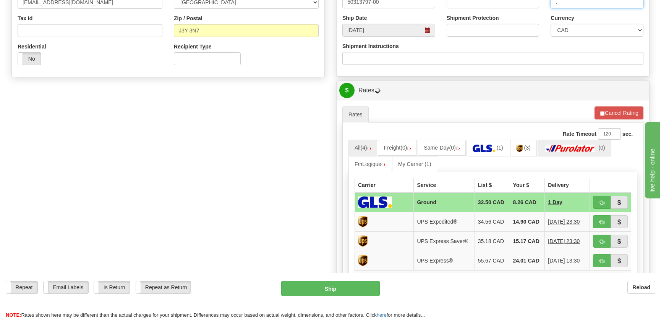
scroll to position [243, 0]
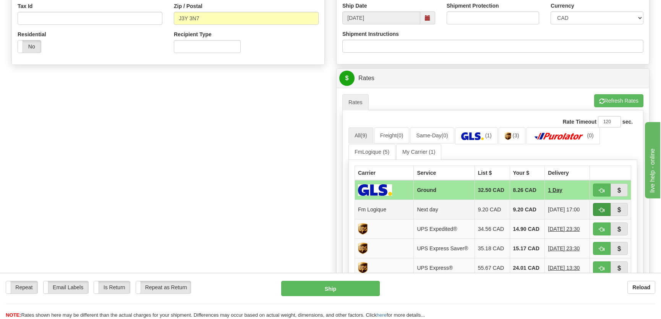
type input "."
click at [599, 208] on span "button" at bounding box center [601, 210] width 5 height 5
type input "jour"
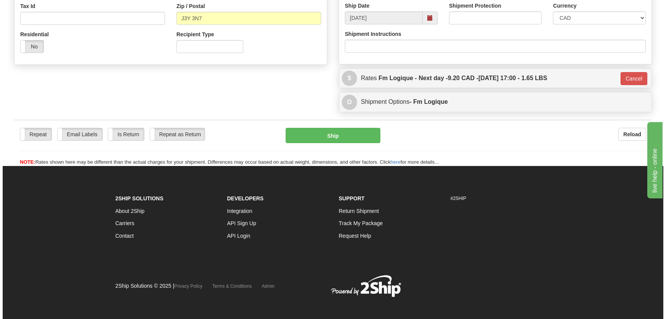
scroll to position [240, 0]
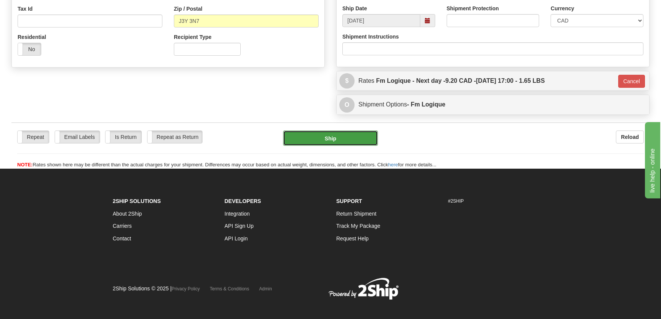
click at [325, 140] on button "Ship" at bounding box center [330, 138] width 95 height 15
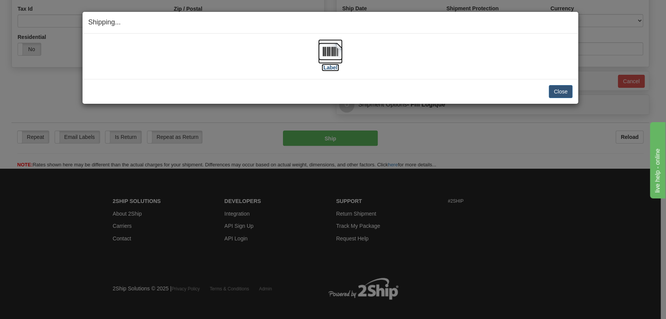
click at [331, 60] on img at bounding box center [330, 51] width 24 height 24
click at [561, 89] on button "Close" at bounding box center [561, 91] width 24 height 13
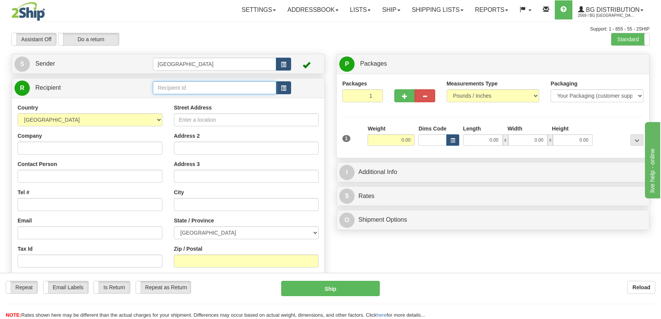
click at [188, 91] on input "text" at bounding box center [214, 87] width 123 height 13
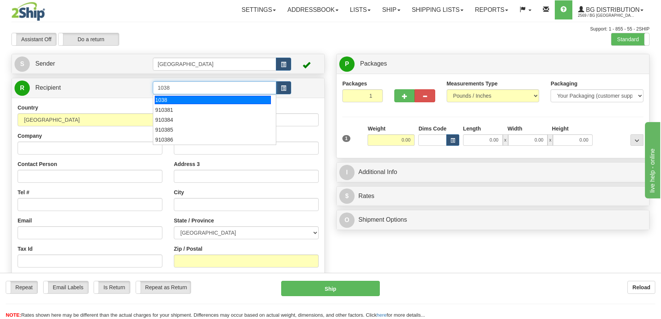
click at [200, 98] on div "1038" at bounding box center [213, 100] width 116 height 8
type input "1038"
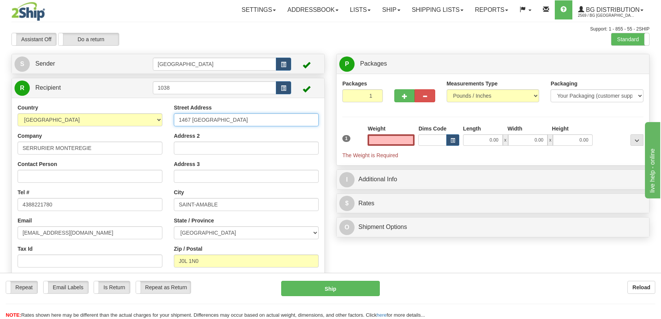
type input "0.00"
drag, startPoint x: 256, startPoint y: 123, endPoint x: 146, endPoint y: 111, distance: 110.6
click at [147, 111] on div "Country [GEOGRAPHIC_DATA] [GEOGRAPHIC_DATA] [GEOGRAPHIC_DATA] [GEOGRAPHIC_DATA]…" at bounding box center [168, 203] width 312 height 198
type input "756 st-jacques"
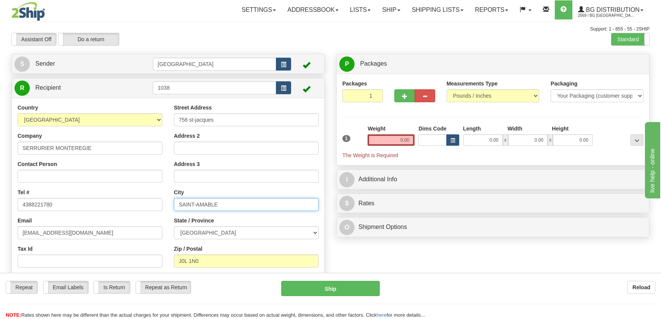
type input "Grabny"
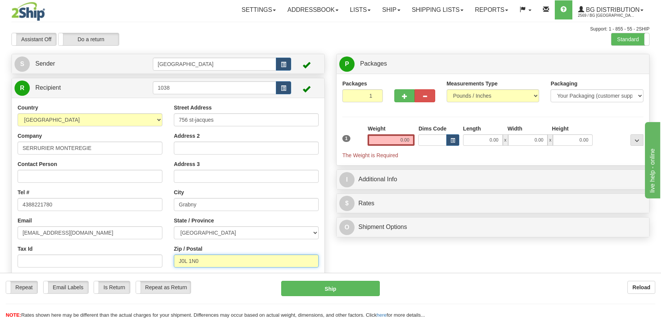
type input "J2G 3R4"
click at [481, 143] on input "0.00" at bounding box center [483, 139] width 40 height 11
type input "8.00"
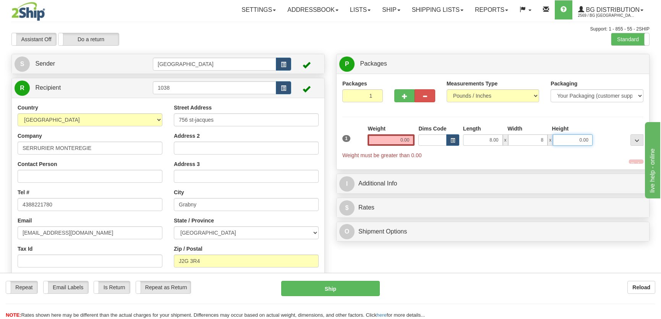
type input "8.00"
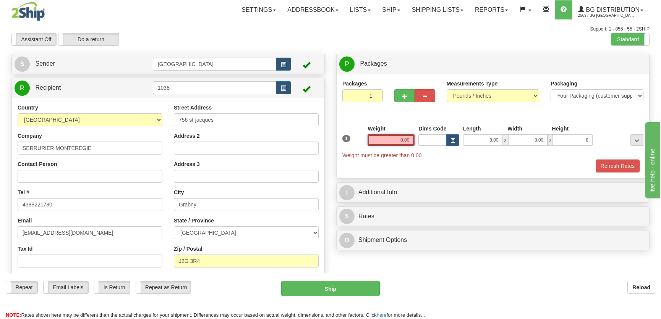
type input "8.00"
click at [396, 139] on input "0.00" at bounding box center [390, 139] width 47 height 11
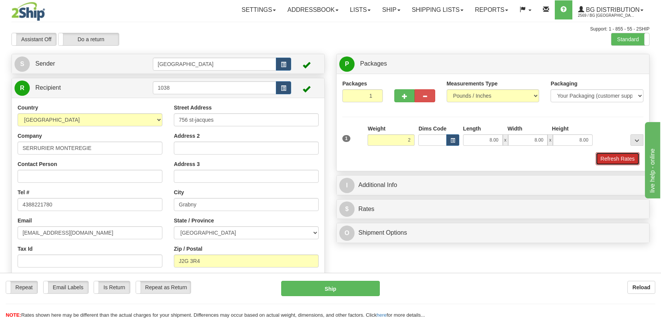
drag, startPoint x: 599, startPoint y: 159, endPoint x: 586, endPoint y: 167, distance: 15.1
click at [599, 159] on button "Refresh Rates" at bounding box center [617, 158] width 44 height 13
type input "2.00"
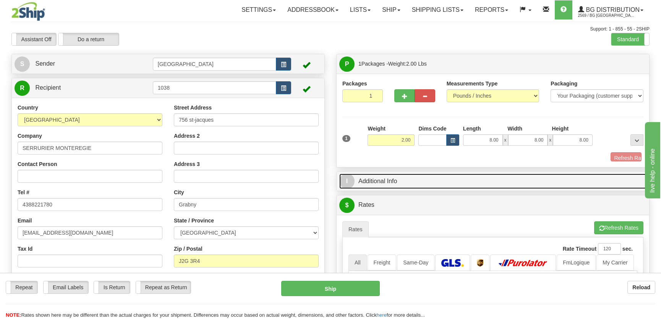
click at [573, 174] on link "I Additional Info" at bounding box center [492, 182] width 307 height 16
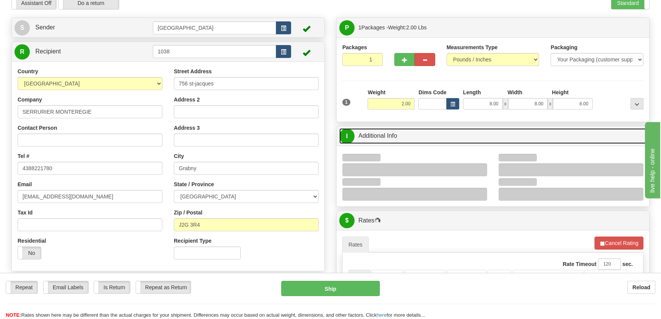
scroll to position [69, 0]
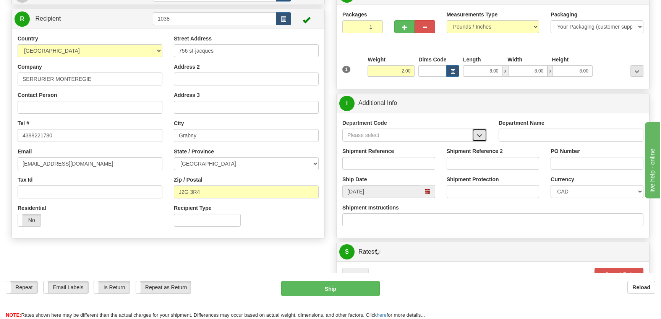
click at [485, 137] on button "button" at bounding box center [479, 135] width 15 height 13
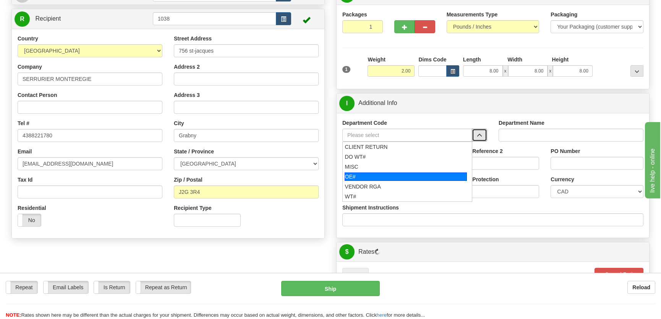
click at [381, 172] on li "OE#" at bounding box center [406, 177] width 129 height 10
type input "OE#"
type input "ORDERS"
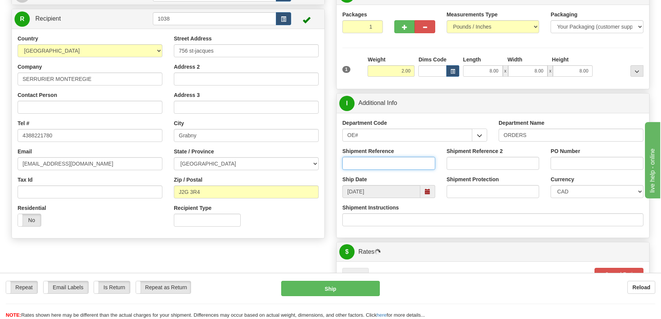
click at [384, 162] on input "Shipment Reference" at bounding box center [388, 163] width 93 height 13
type input "50322129-01"
click at [581, 164] on input "PO Number" at bounding box center [596, 163] width 93 height 13
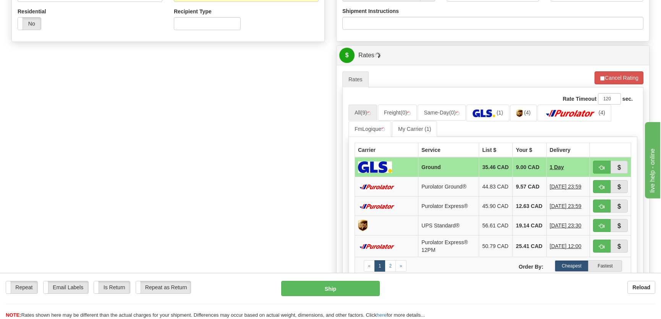
scroll to position [312, 0]
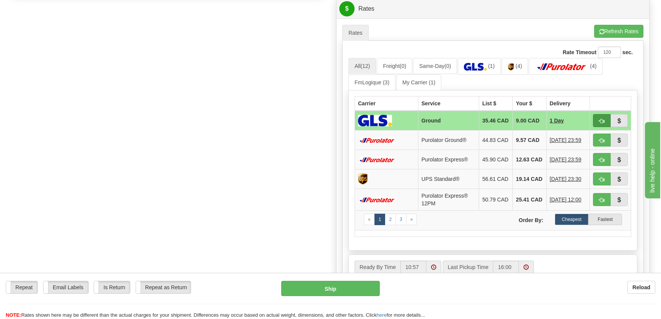
type input "."
click at [597, 122] on button "button" at bounding box center [602, 120] width 18 height 13
type input "1"
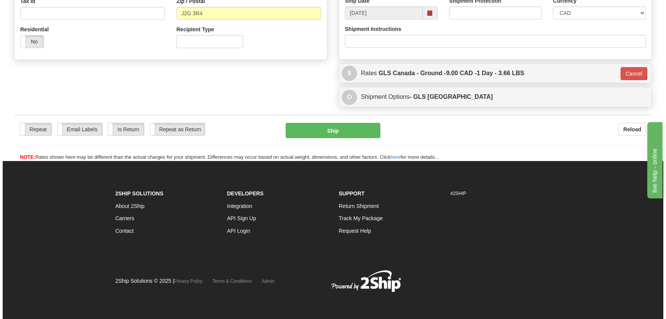
scroll to position [248, 0]
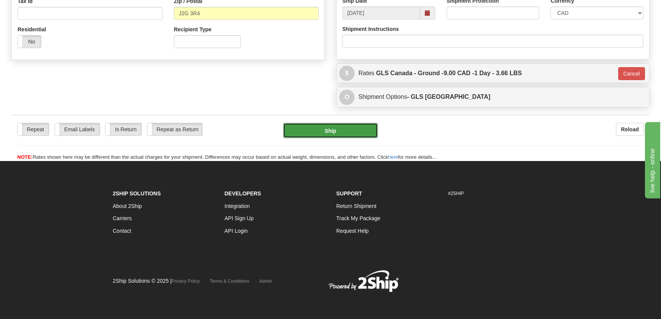
click at [359, 133] on button "Ship" at bounding box center [330, 130] width 95 height 15
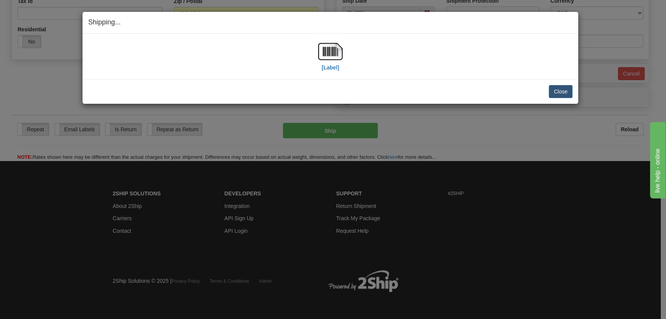
click at [315, 51] on div "[Label]" at bounding box center [330, 56] width 484 height 34
click at [320, 54] on img at bounding box center [330, 51] width 24 height 24
click at [551, 88] on button "Close" at bounding box center [561, 91] width 24 height 13
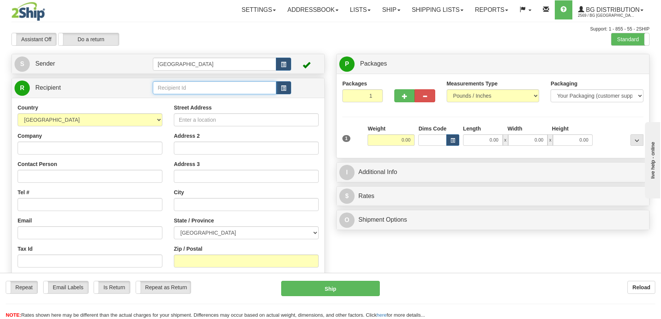
click at [210, 87] on input "text" at bounding box center [214, 87] width 123 height 13
click at [197, 96] on div "910969" at bounding box center [213, 100] width 116 height 8
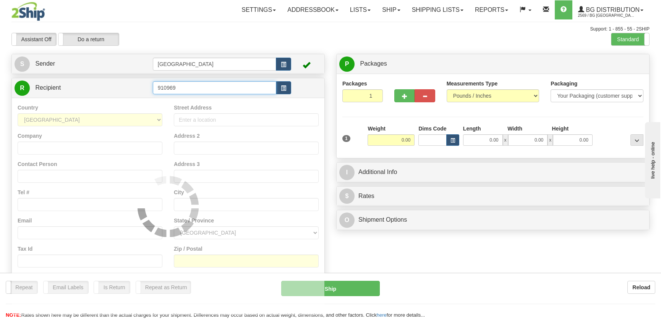
type input "910969"
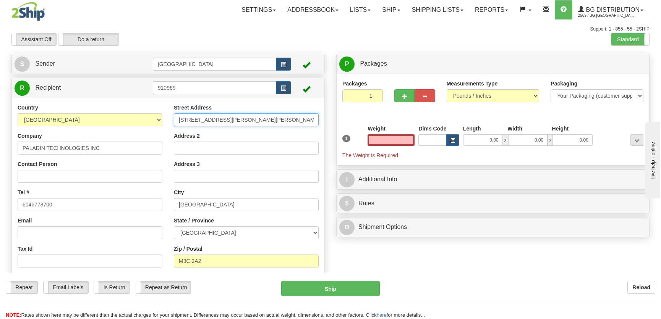
type input "0.00"
drag, startPoint x: 306, startPoint y: 126, endPoint x: 161, endPoint y: 115, distance: 145.5
click at [164, 115] on div "Country AFGHANISTAN ALAND ISLANDS ALBANIA ALGERIA AMERICAN SAMOA ANDORRA ANGOLA…" at bounding box center [168, 203] width 312 height 198
type input "5"
type input "4983 RUE LEVY"
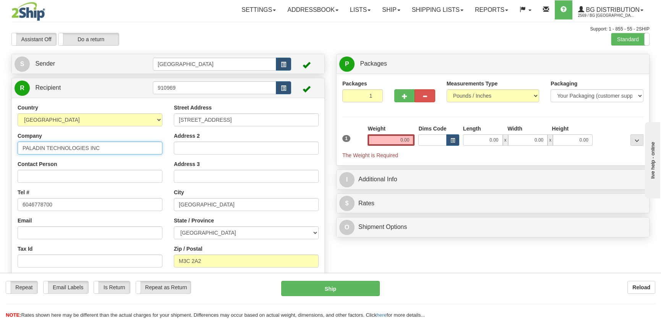
type input "SERRURIER ROBILLARD"
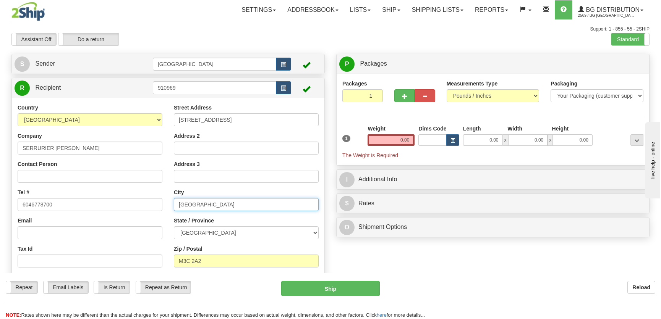
type input "SAINT-LAURENT"
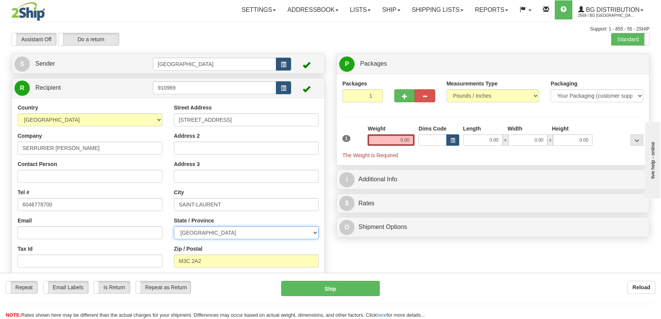
select select "QC"
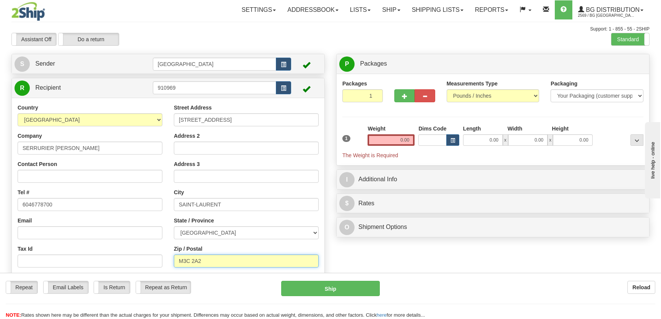
type input "H4R 2N9"
click at [320, 44] on div "Assistant On Assistant Off Do a return Do a return Previous Next Standard Advan…" at bounding box center [330, 39] width 649 height 13
click at [481, 138] on input "0.00" at bounding box center [483, 139] width 40 height 11
type input "10.00"
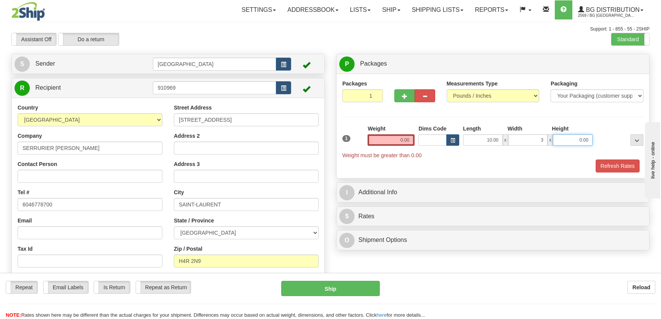
type input "3.00"
click at [381, 138] on input "0.00" at bounding box center [390, 139] width 47 height 11
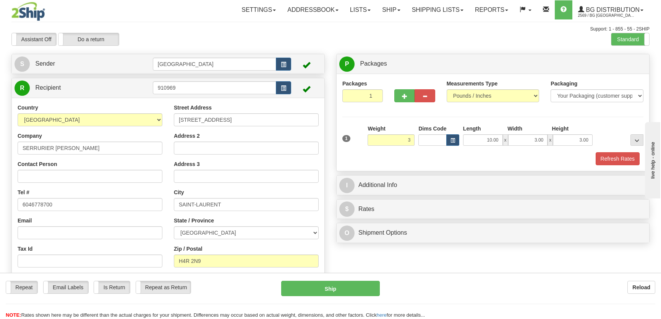
type input "3.00"
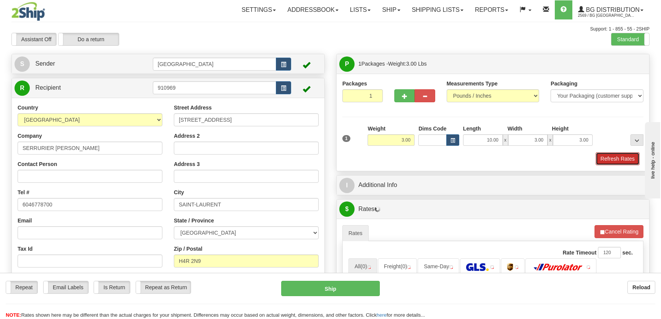
click at [620, 159] on button "Refresh Rates" at bounding box center [617, 158] width 44 height 13
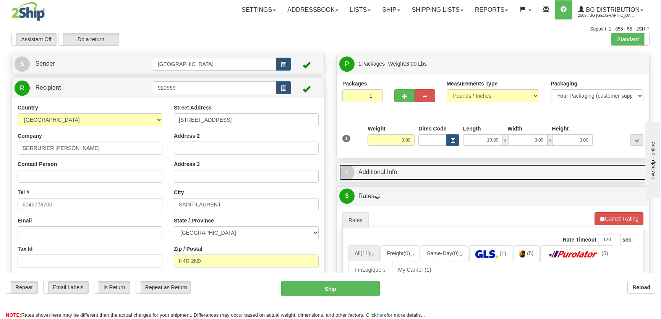
click at [466, 177] on link "I Additional Info" at bounding box center [492, 173] width 307 height 16
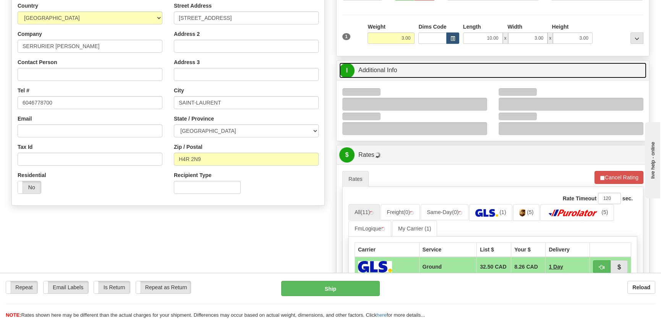
scroll to position [104, 0]
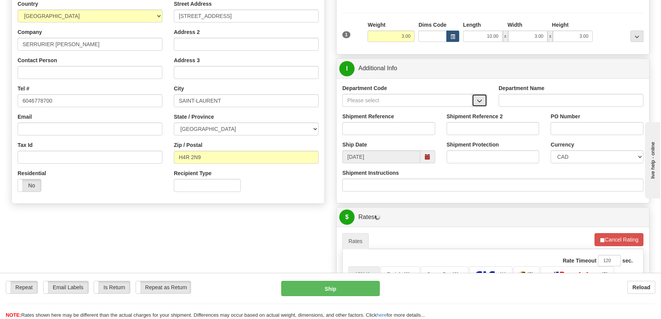
click at [475, 97] on button "button" at bounding box center [479, 100] width 15 height 13
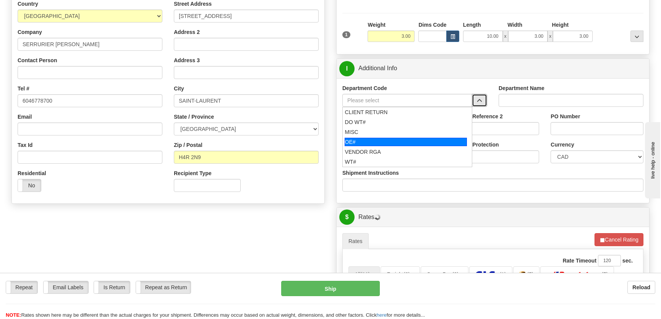
click at [383, 141] on div "OE#" at bounding box center [405, 142] width 123 height 8
type input "OE#"
type input "ORDERS"
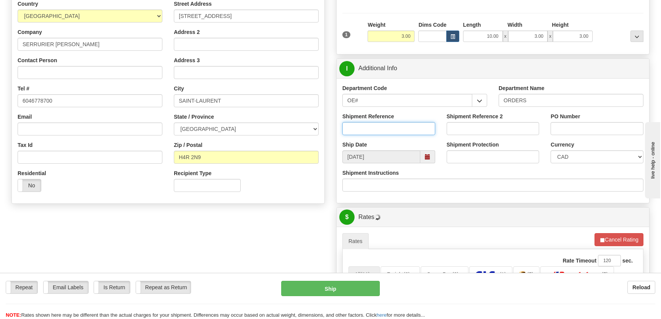
click at [391, 129] on input "Shipment Reference" at bounding box center [388, 128] width 93 height 13
type input "50322330-00"
click at [562, 123] on input "PO Number" at bounding box center [596, 128] width 93 height 13
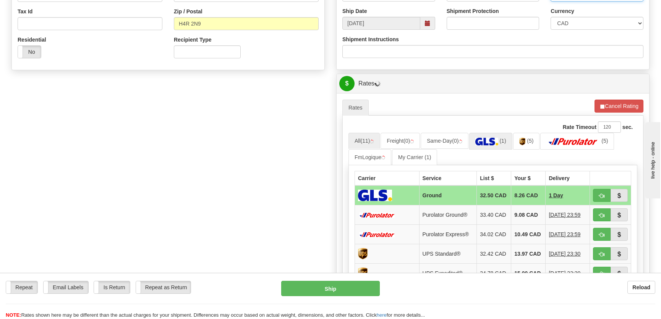
scroll to position [278, 0]
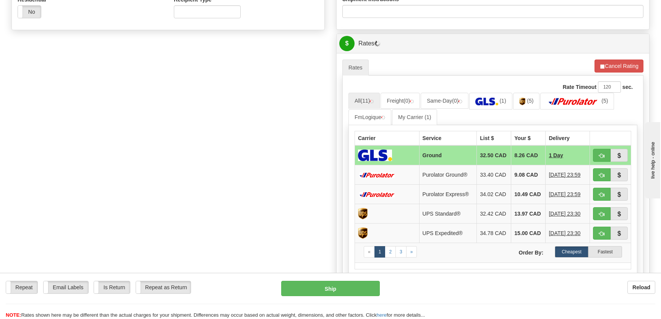
type input "."
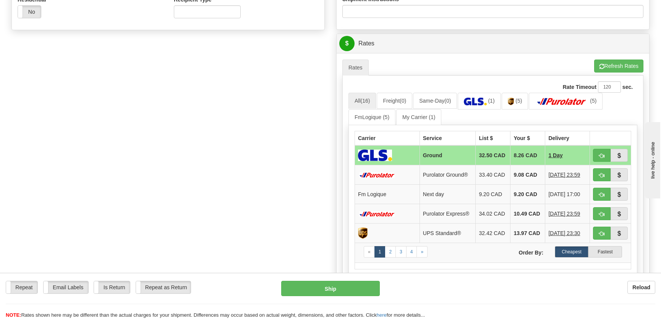
drag, startPoint x: 708, startPoint y: 208, endPoint x: 1294, endPoint y: 268, distance: 589.5
click html "live help - online"
drag, startPoint x: 711, startPoint y: 209, endPoint x: 1297, endPoint y: 425, distance: 624.4
click html "live help - online"
drag, startPoint x: 49, startPoint y: 9, endPoint x: 518, endPoint y: 156, distance: 491.7
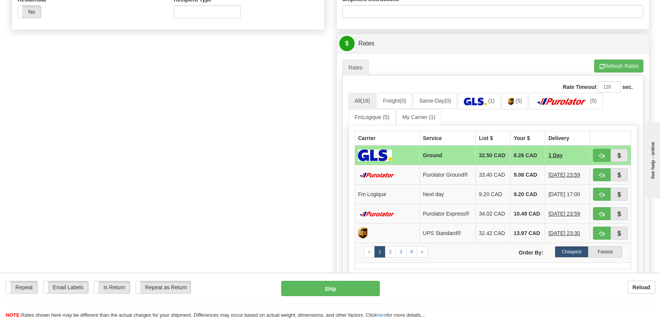
click at [518, 156] on td "8.26 CAD" at bounding box center [527, 155] width 35 height 20
click at [596, 193] on button "button" at bounding box center [602, 194] width 18 height 13
type input "jour"
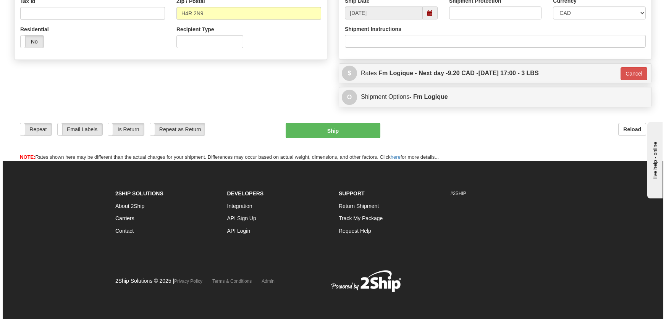
scroll to position [248, 0]
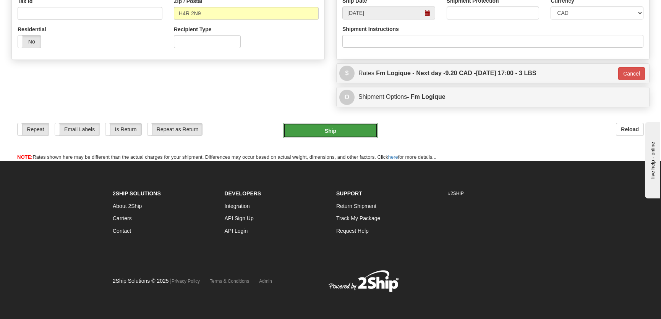
click at [321, 135] on button "Ship" at bounding box center [330, 130] width 95 height 15
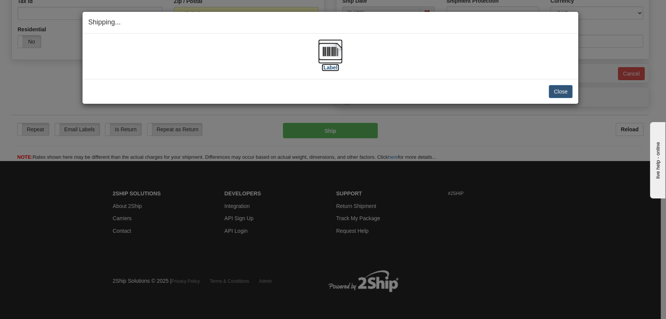
click at [331, 53] on img at bounding box center [330, 51] width 24 height 24
click at [560, 95] on button "Close" at bounding box center [561, 91] width 24 height 13
